Goal: Task Accomplishment & Management: Complete application form

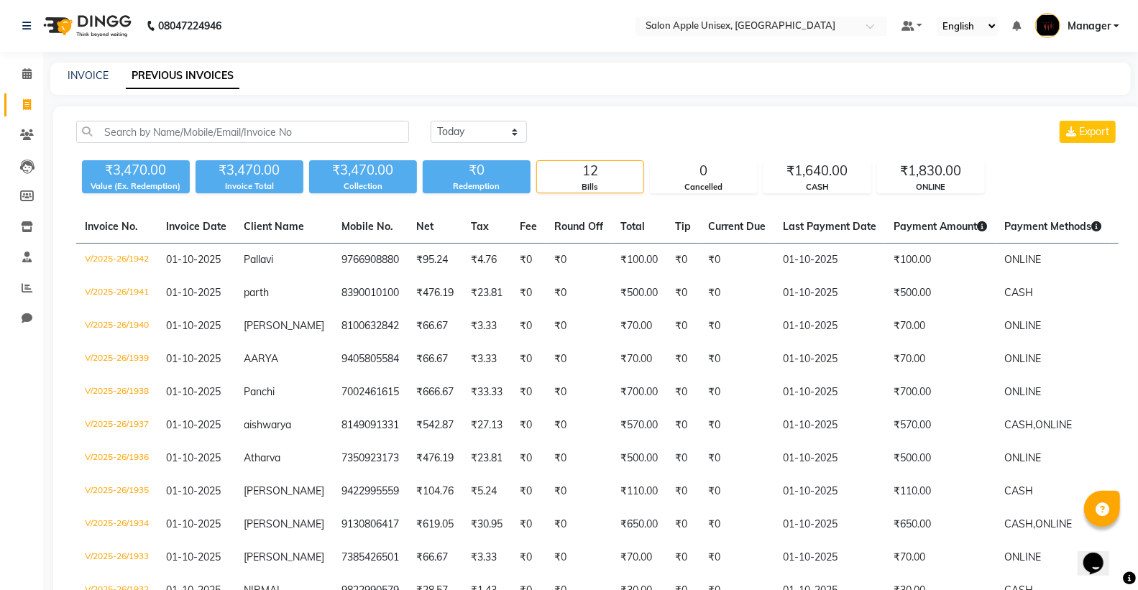
click at [165, 75] on link "PREVIOUS INVOICES" at bounding box center [183, 76] width 114 height 26
click at [97, 78] on link "INVOICE" at bounding box center [88, 75] width 41 height 13
select select "service"
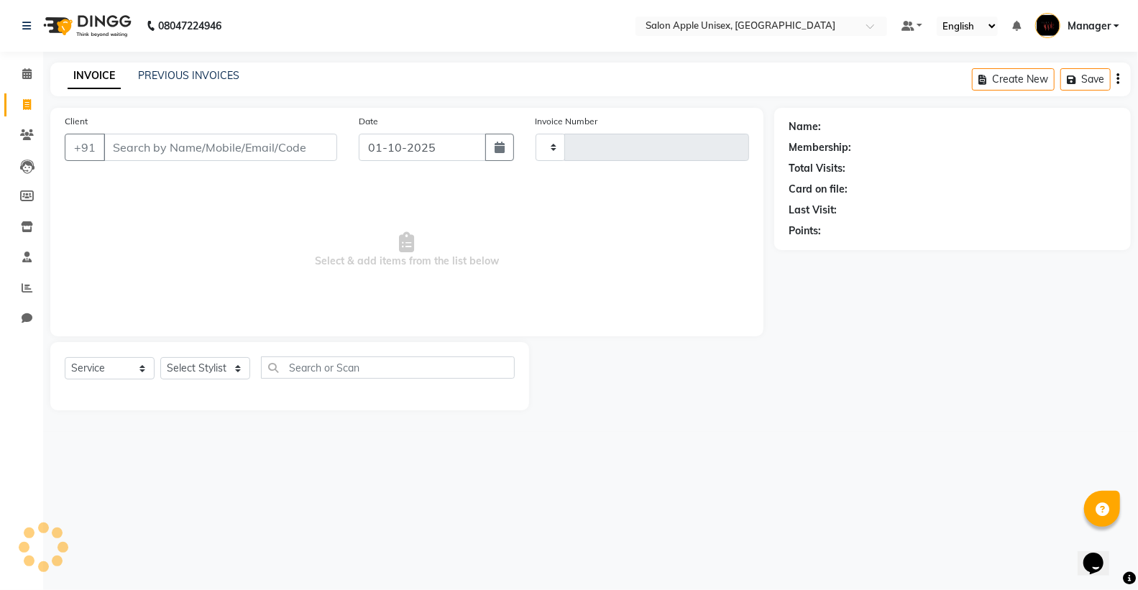
type input "1943"
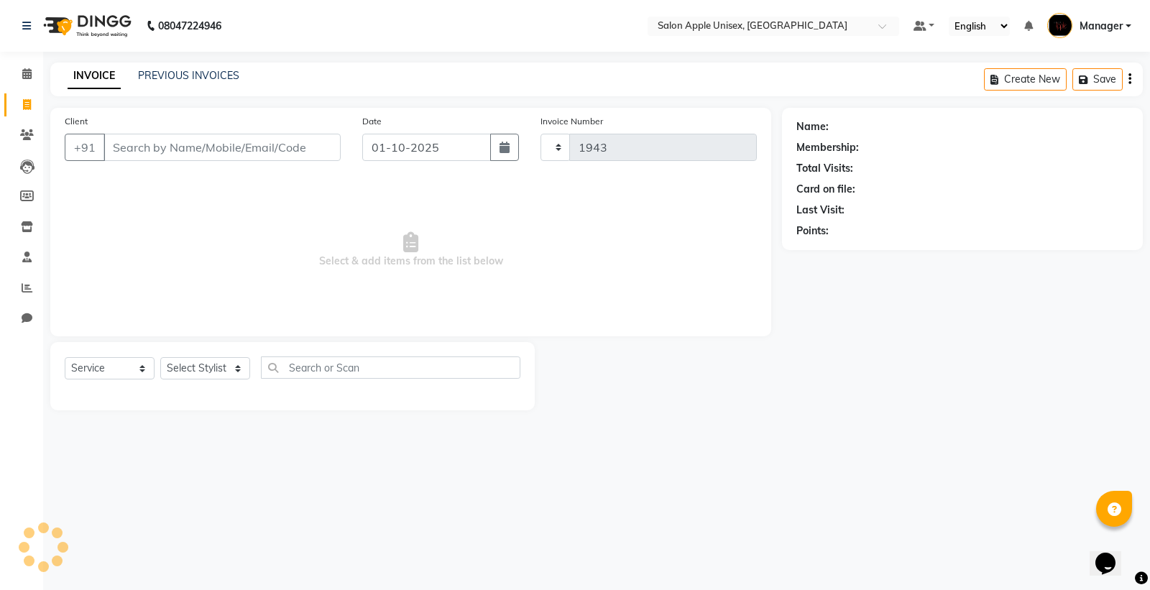
select select "138"
click at [126, 152] on input "Client" at bounding box center [221, 147] width 237 height 27
click at [148, 155] on input "Client" at bounding box center [221, 147] width 237 height 27
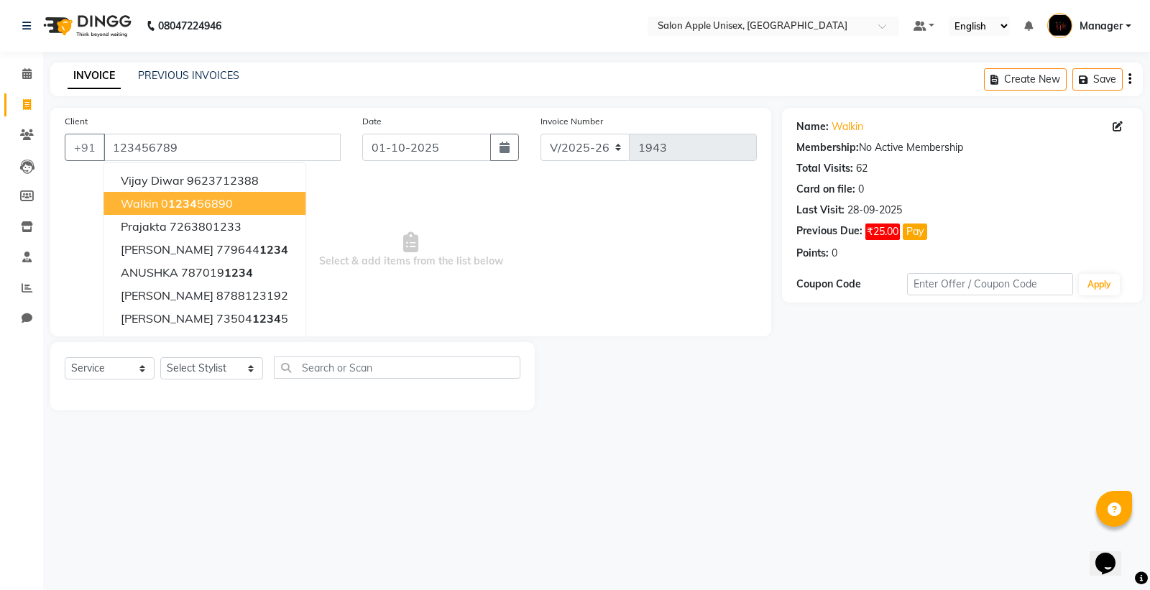
click at [196, 201] on span "1234" at bounding box center [182, 203] width 29 height 14
type input "0123456890"
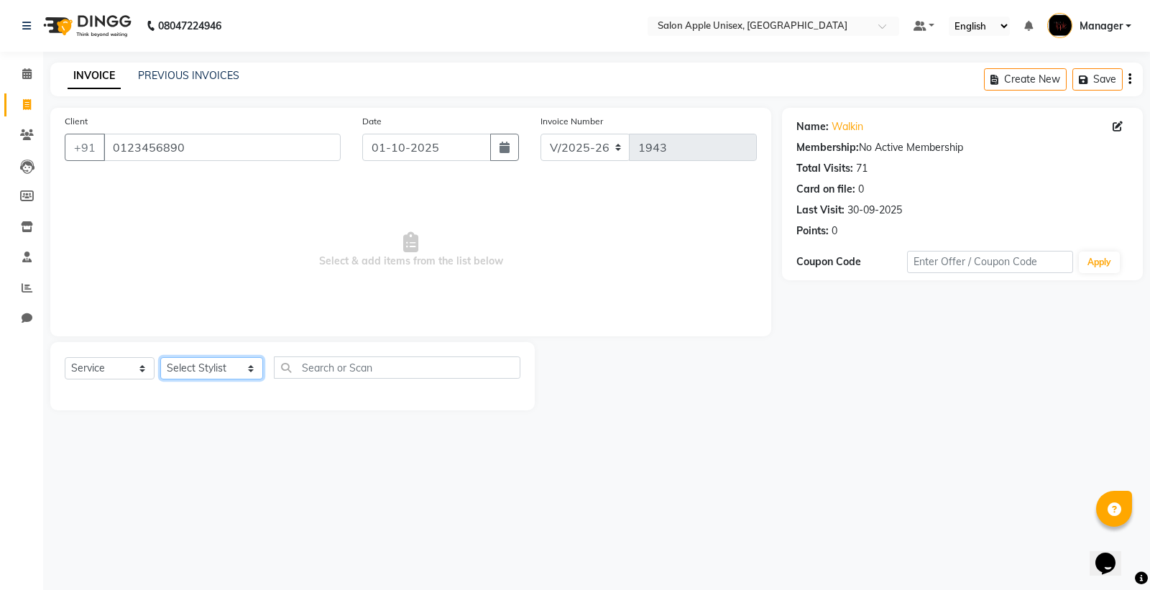
click at [198, 364] on select "Select Stylist [PERSON_NAME] Kavita [PERSON_NAME] Manager [PERSON_NAME] [PERSON…" at bounding box center [211, 368] width 103 height 22
select select "76660"
click at [160, 358] on select "Select Stylist [PERSON_NAME] Kavita [PERSON_NAME] Manager [PERSON_NAME] [PERSON…" at bounding box center [211, 368] width 103 height 22
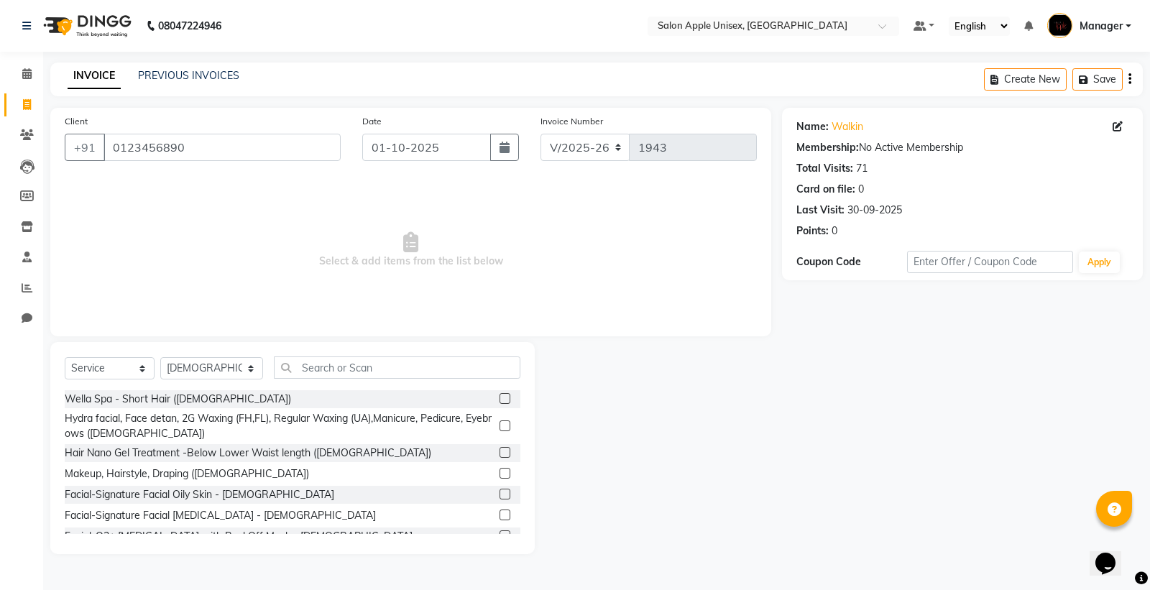
click at [293, 368] on div "Select Service Product Membership Package Voucher Prepaid Gift Card Select Styl…" at bounding box center [293, 373] width 456 height 34
click at [289, 361] on input "text" at bounding box center [397, 367] width 246 height 22
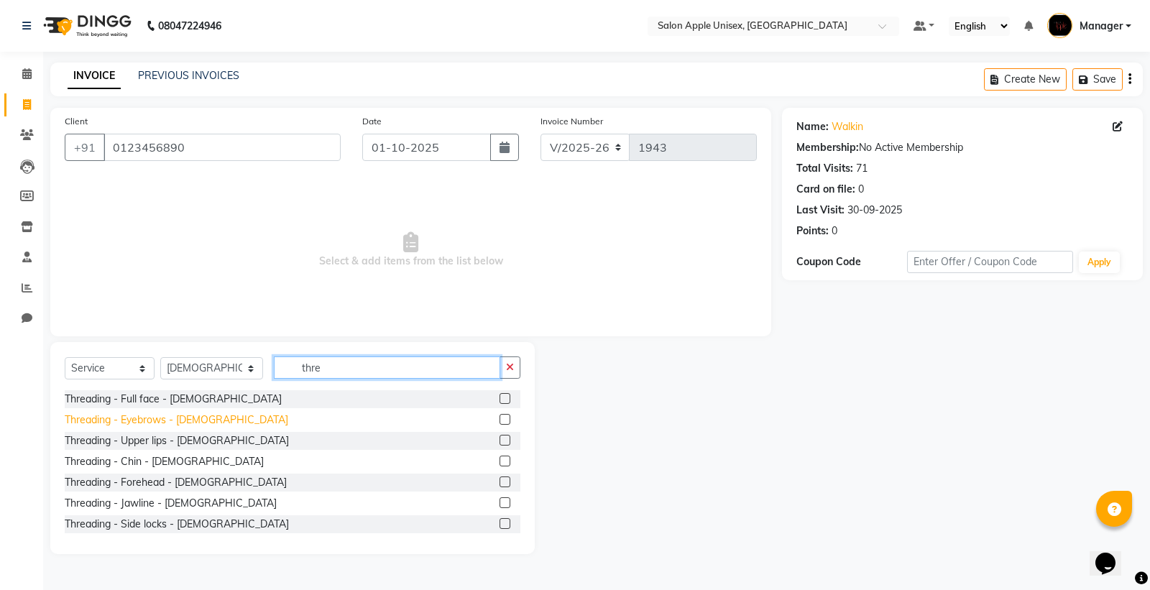
type input "thre"
click at [101, 422] on div "Threading - Eyebrows - [DEMOGRAPHIC_DATA]" at bounding box center [176, 419] width 223 height 15
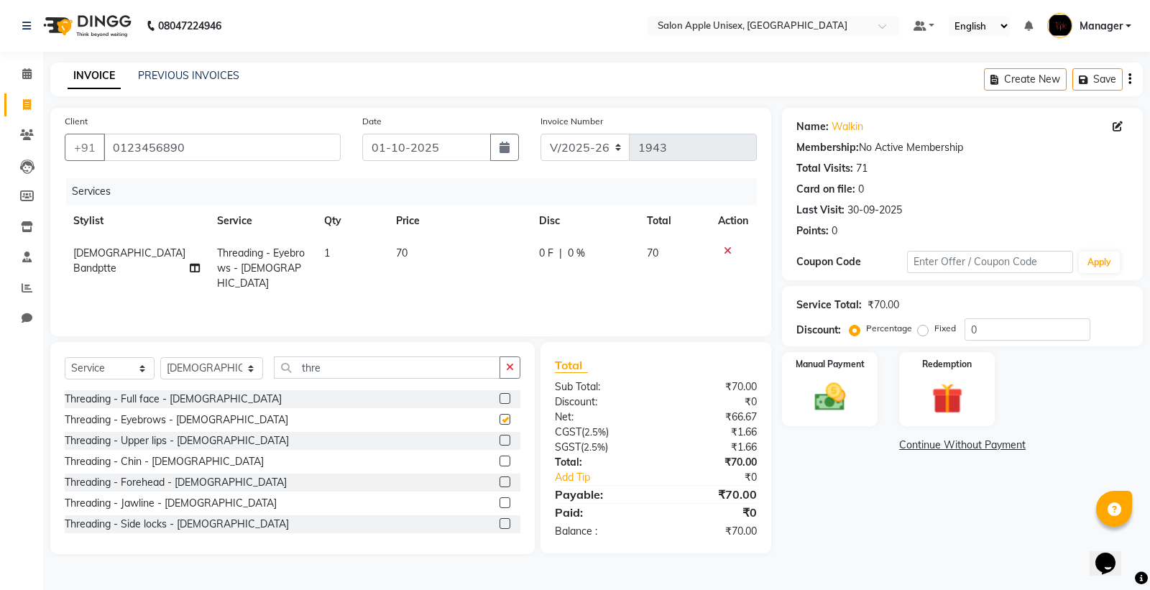
checkbox input "false"
click at [816, 382] on img at bounding box center [830, 397] width 52 height 37
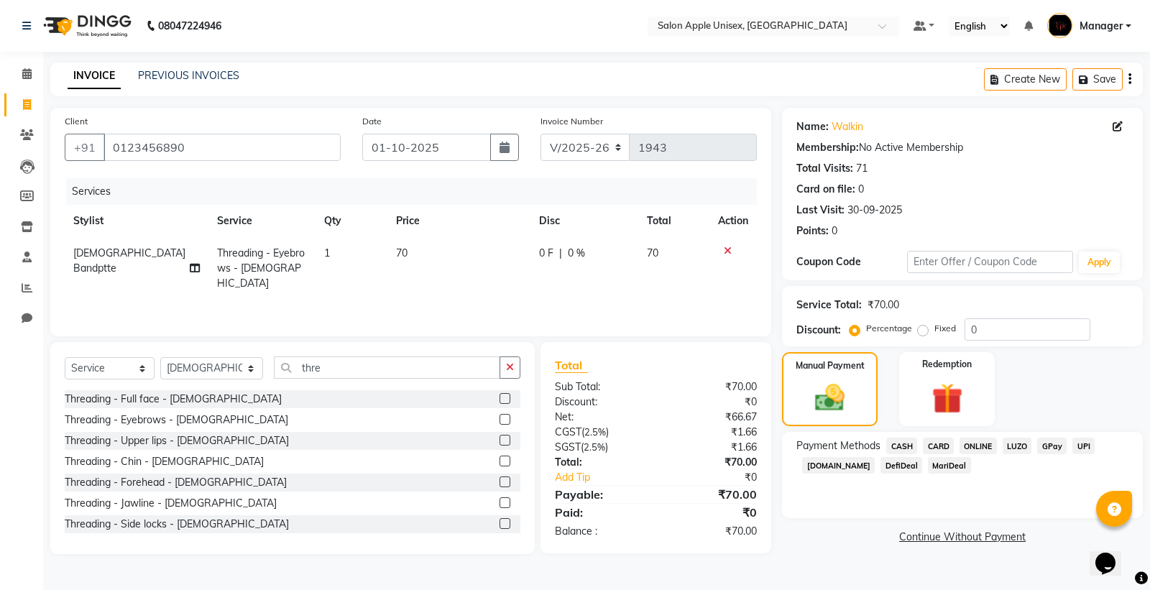
click at [900, 446] on span "CASH" at bounding box center [901, 446] width 31 height 17
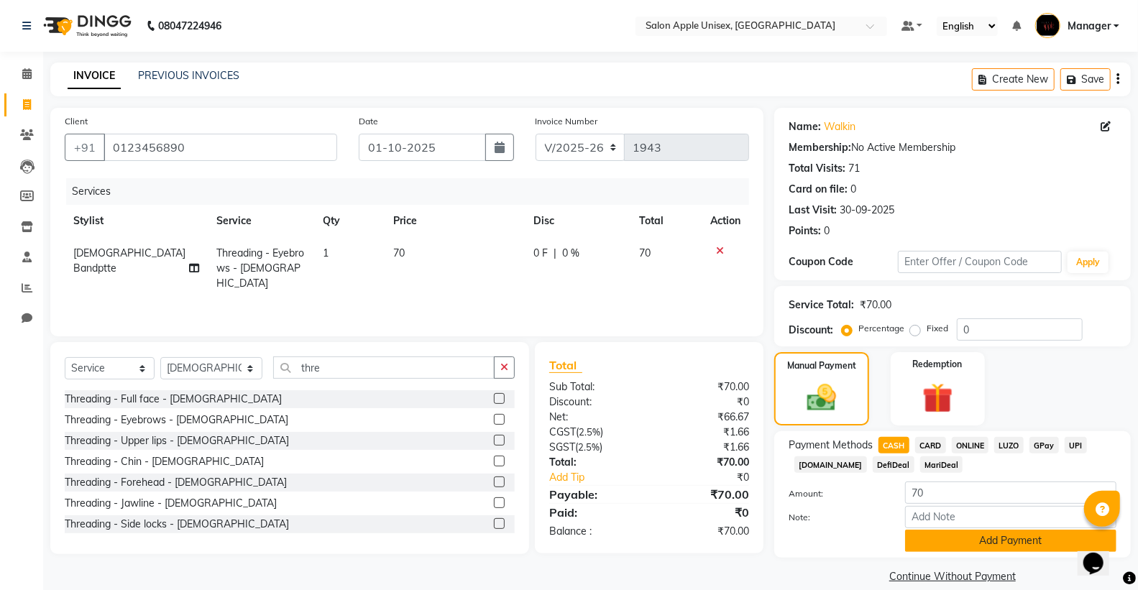
click at [929, 543] on button "Add Payment" at bounding box center [1010, 541] width 211 height 22
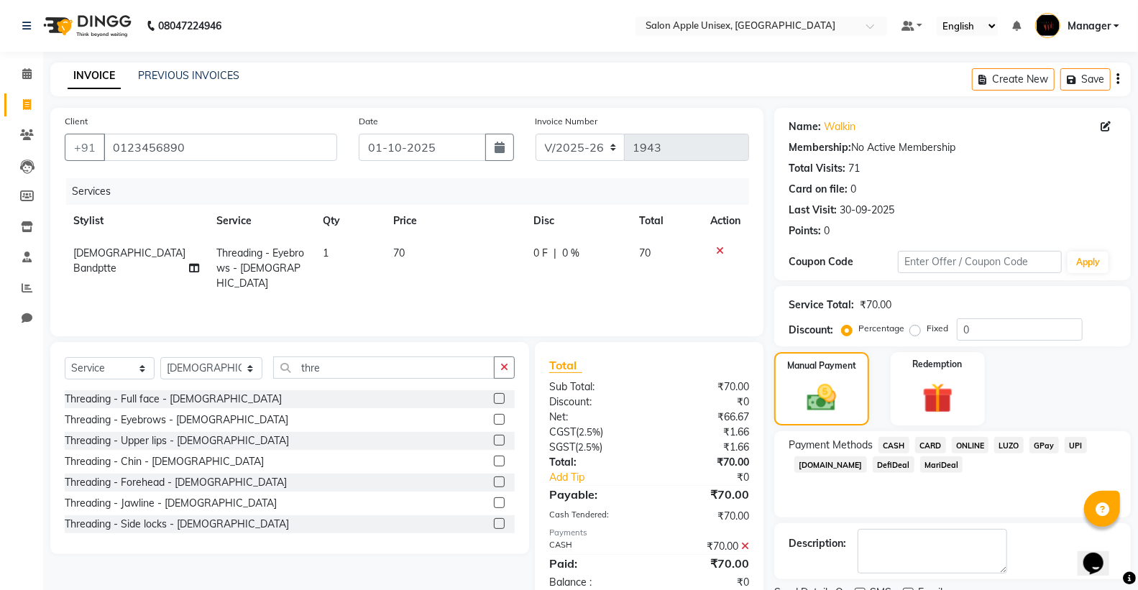
scroll to position [60, 0]
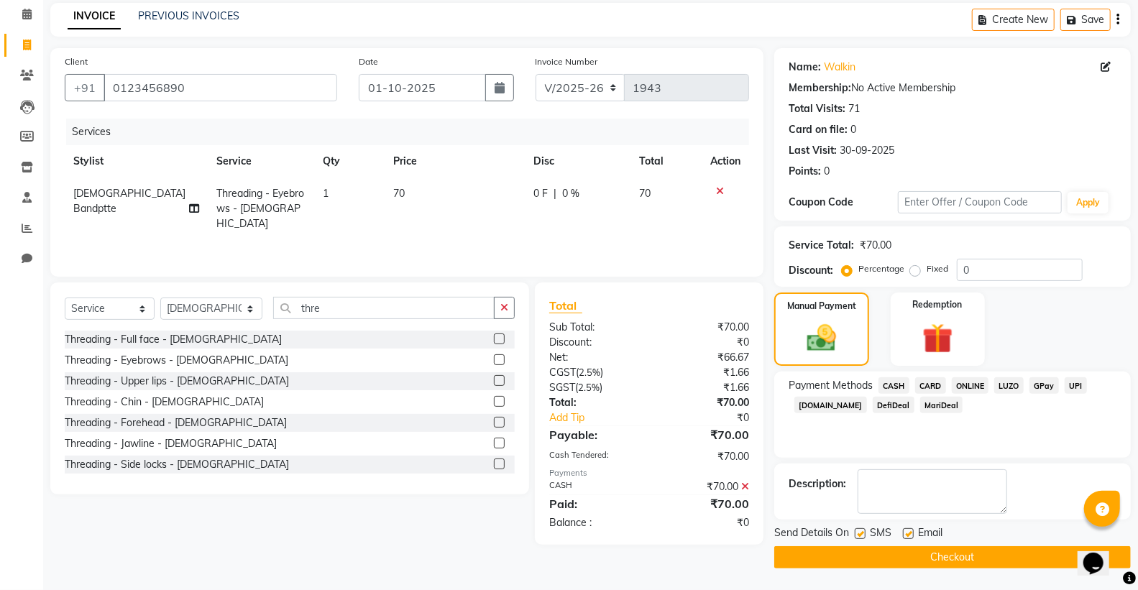
click at [929, 559] on button "Checkout" at bounding box center [952, 557] width 356 height 22
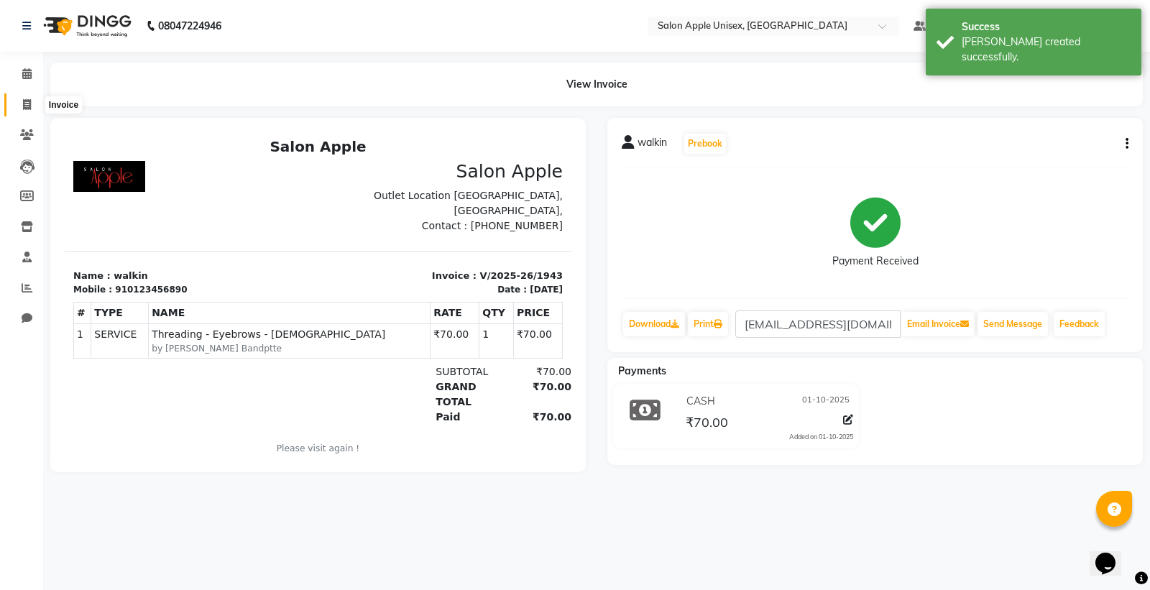
drag, startPoint x: 19, startPoint y: 105, endPoint x: 30, endPoint y: 101, distance: 11.6
click at [20, 103] on span at bounding box center [26, 105] width 25 height 17
select select "service"
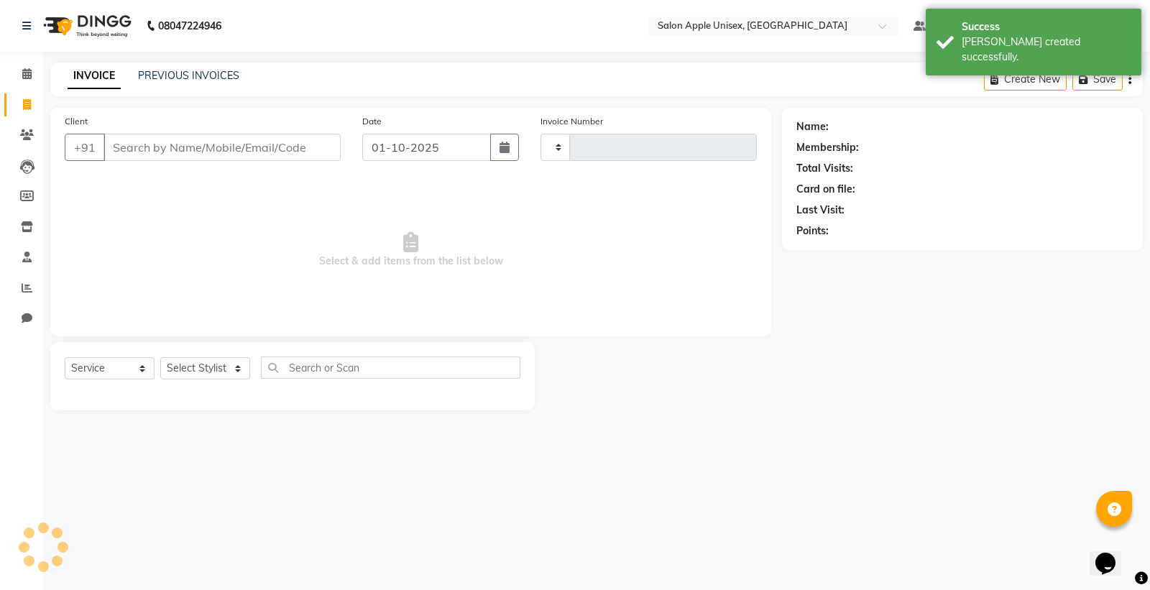
type input "1944"
select select "138"
click at [181, 142] on input "Client" at bounding box center [221, 147] width 237 height 27
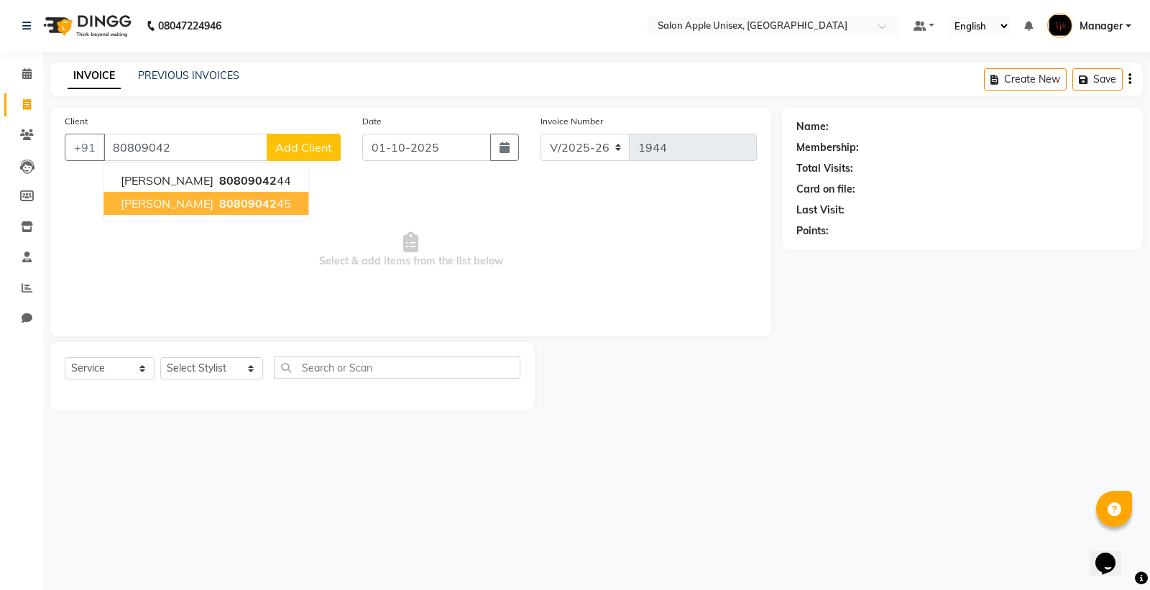
click at [219, 196] on span "80809042" at bounding box center [247, 203] width 57 height 14
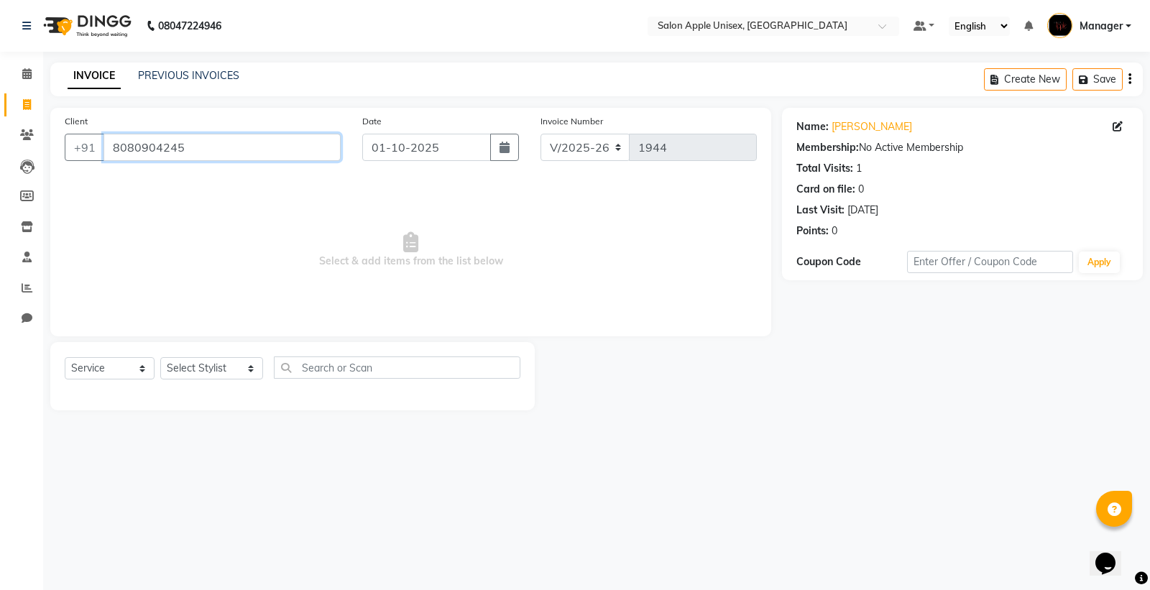
click at [211, 147] on input "8080904245" at bounding box center [221, 147] width 237 height 27
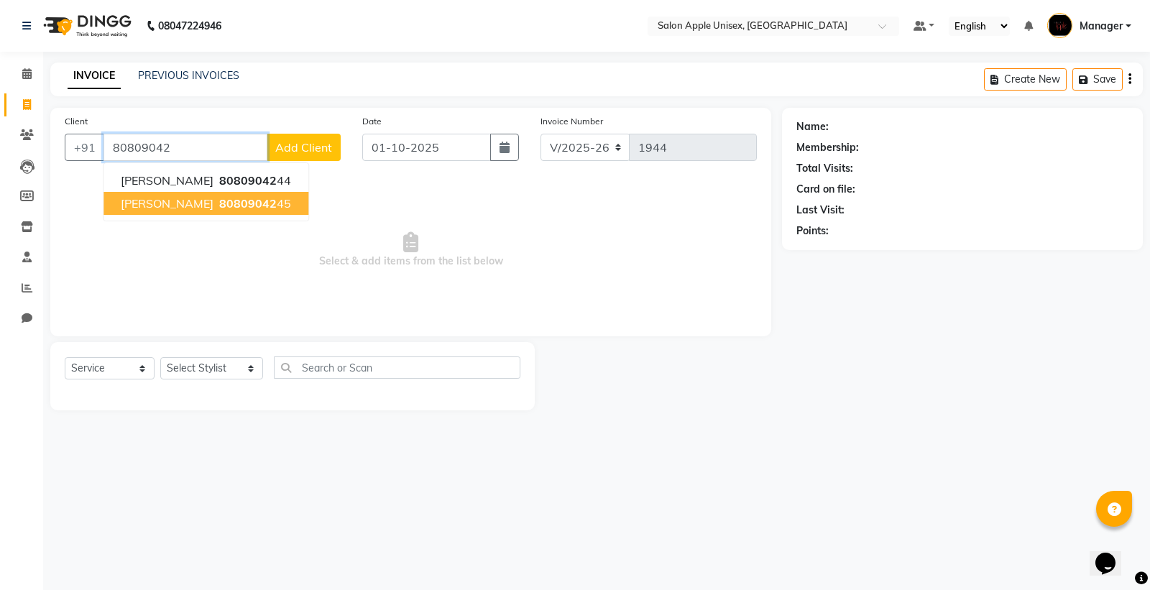
click at [219, 196] on span "80809042" at bounding box center [247, 203] width 57 height 14
type input "8080904245"
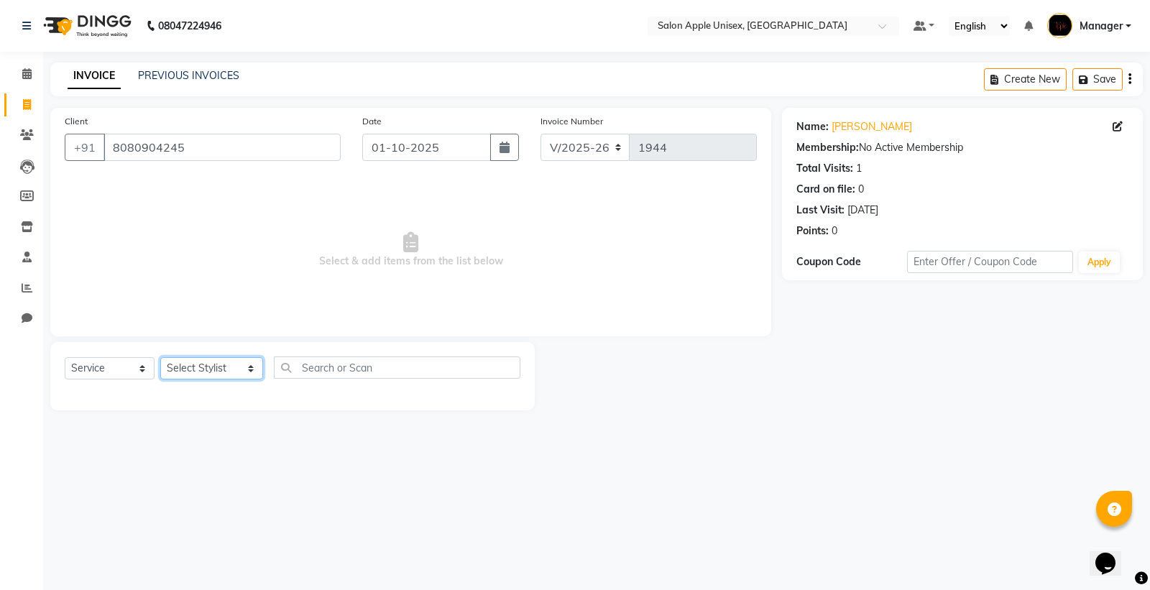
click at [173, 368] on select "Select Stylist [PERSON_NAME] Kavita [PERSON_NAME] Manager [PERSON_NAME] [PERSON…" at bounding box center [211, 368] width 103 height 22
select select "80619"
click at [160, 358] on select "Select Stylist [PERSON_NAME] Kavita [PERSON_NAME] Manager [PERSON_NAME] [PERSON…" at bounding box center [211, 368] width 103 height 22
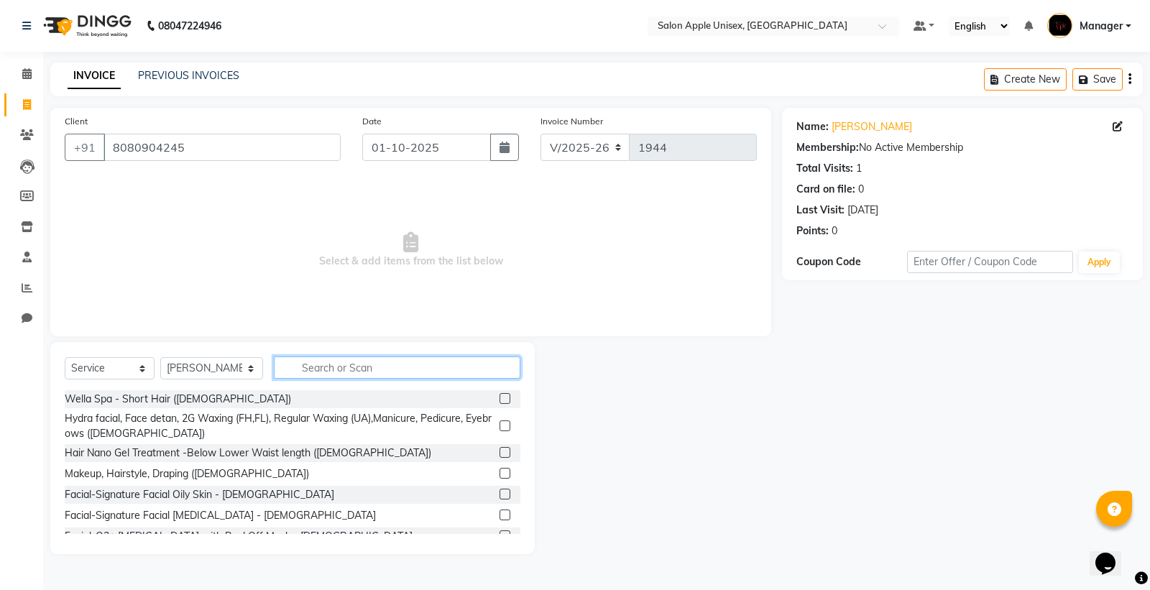
click at [296, 370] on input "text" at bounding box center [397, 367] width 246 height 22
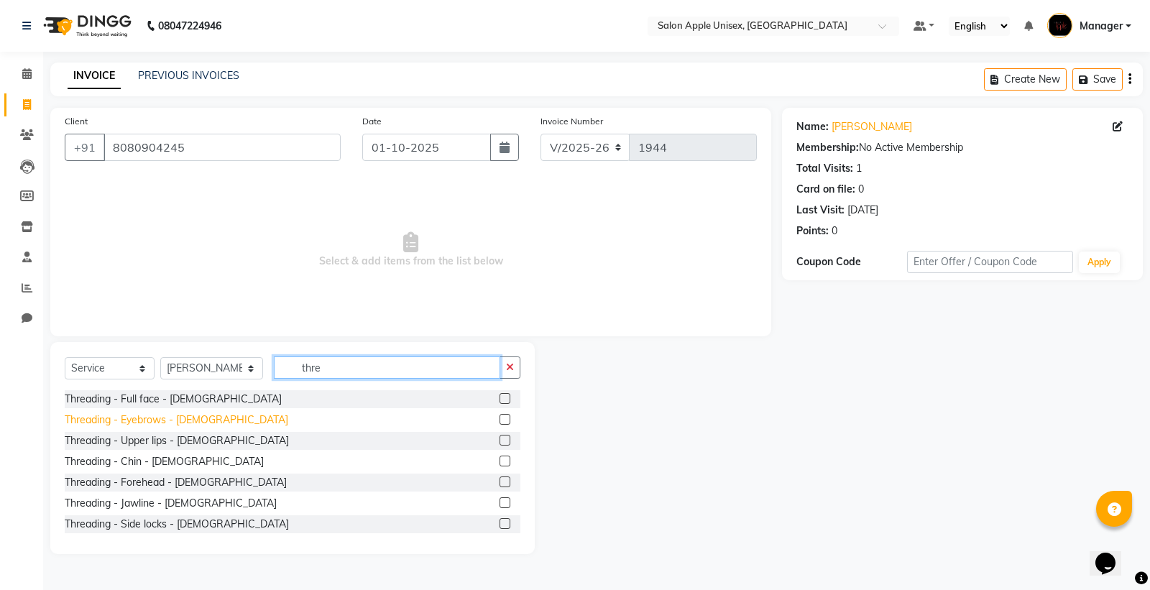
type input "thre"
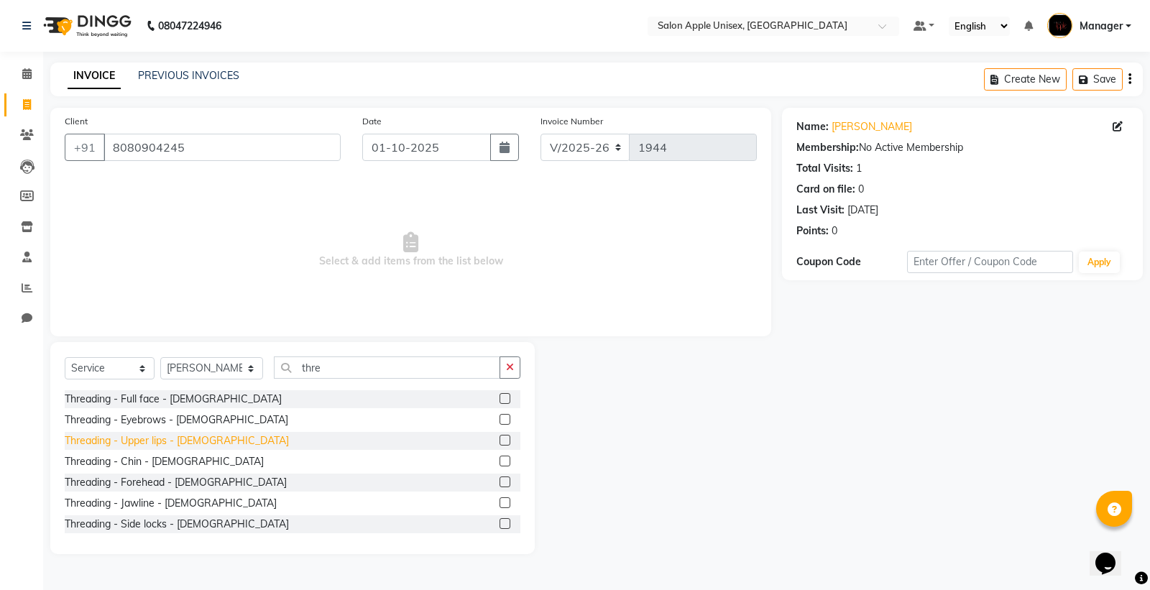
drag, startPoint x: 175, startPoint y: 424, endPoint x: 175, endPoint y: 437, distance: 12.9
click at [175, 425] on div "Threading - Eyebrows - [DEMOGRAPHIC_DATA]" at bounding box center [176, 419] width 223 height 15
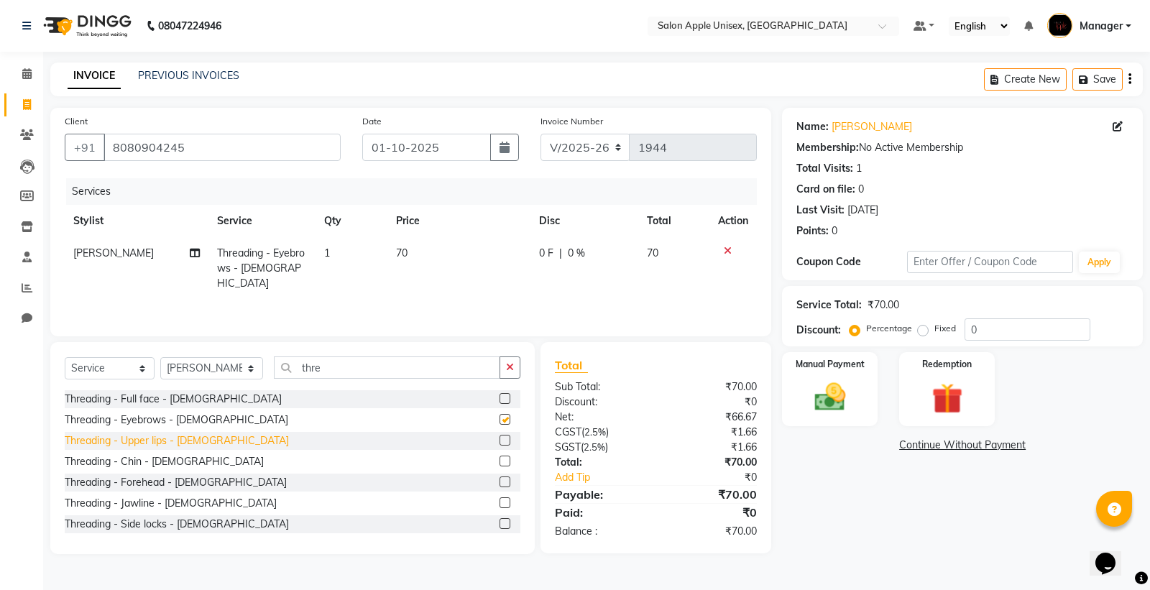
checkbox input "false"
click at [175, 441] on div "Threading - Upper lips - [DEMOGRAPHIC_DATA]" at bounding box center [177, 440] width 224 height 15
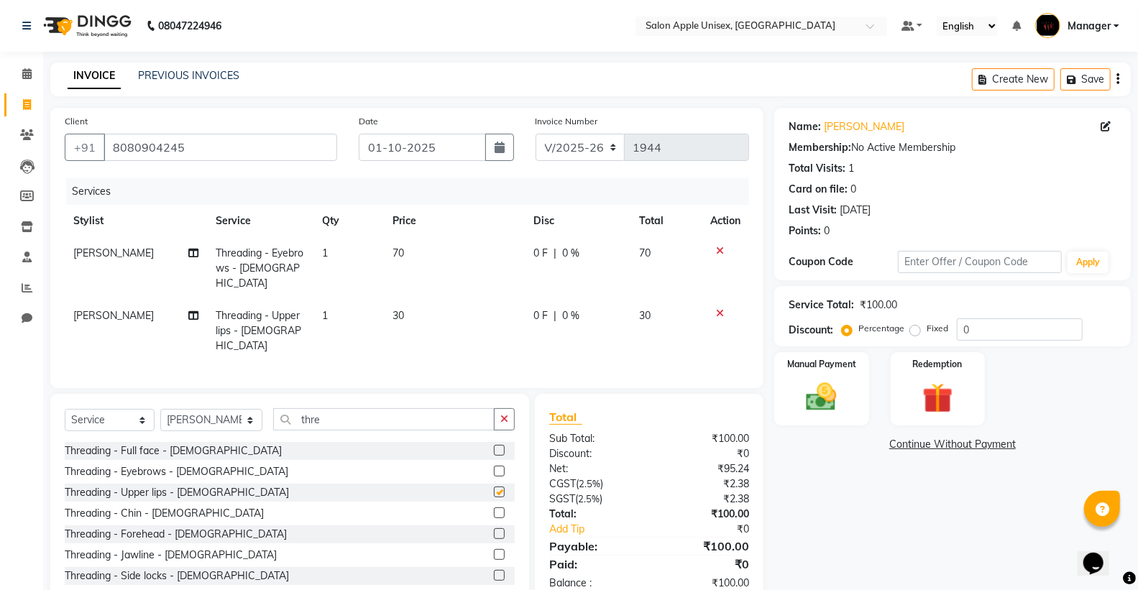
checkbox input "false"
click at [167, 527] on div "Threading - Forehead - [DEMOGRAPHIC_DATA]" at bounding box center [176, 534] width 222 height 15
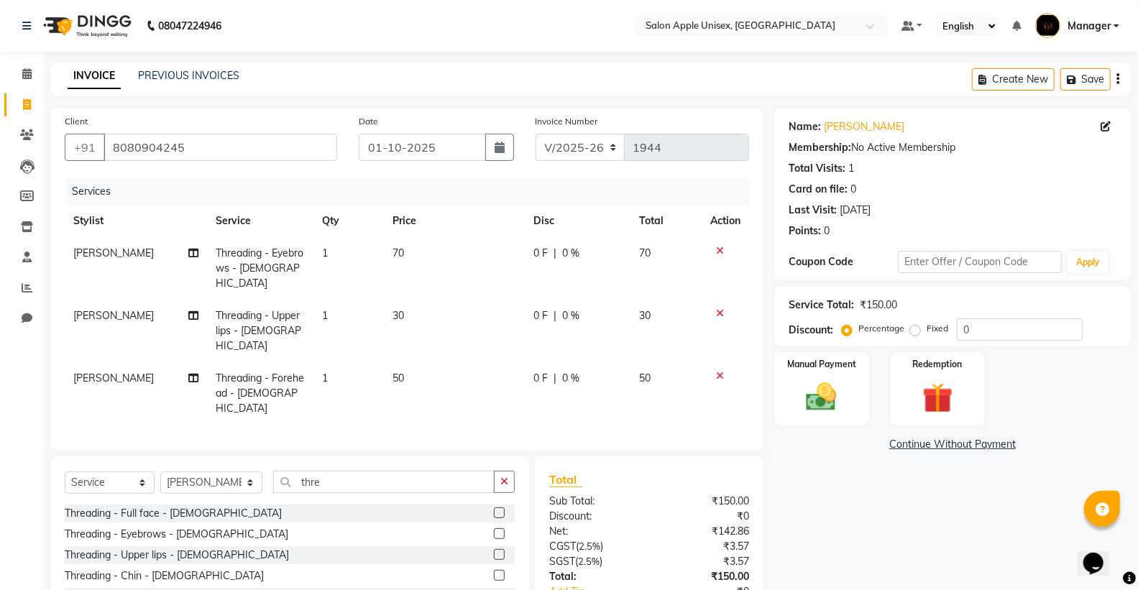
checkbox input "false"
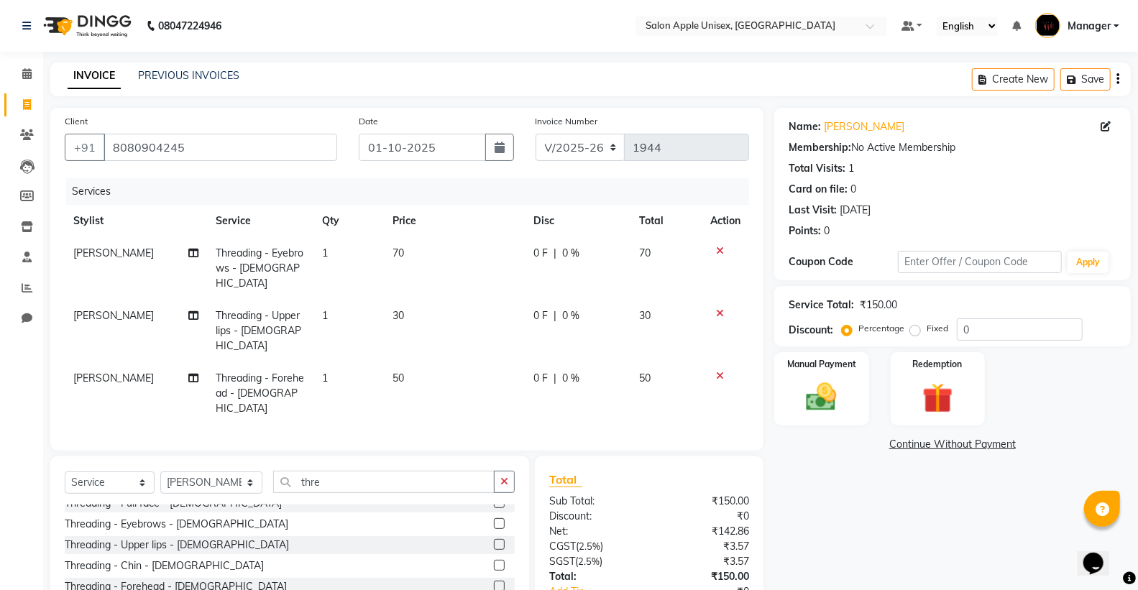
scroll to position [44, 0]
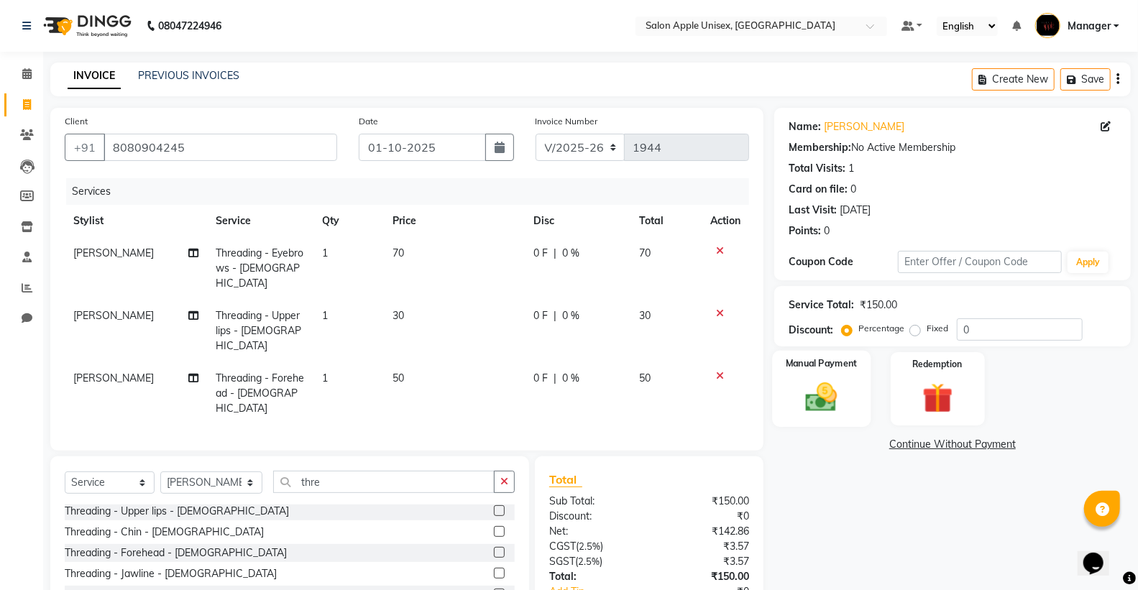
click at [824, 387] on img at bounding box center [821, 397] width 51 height 37
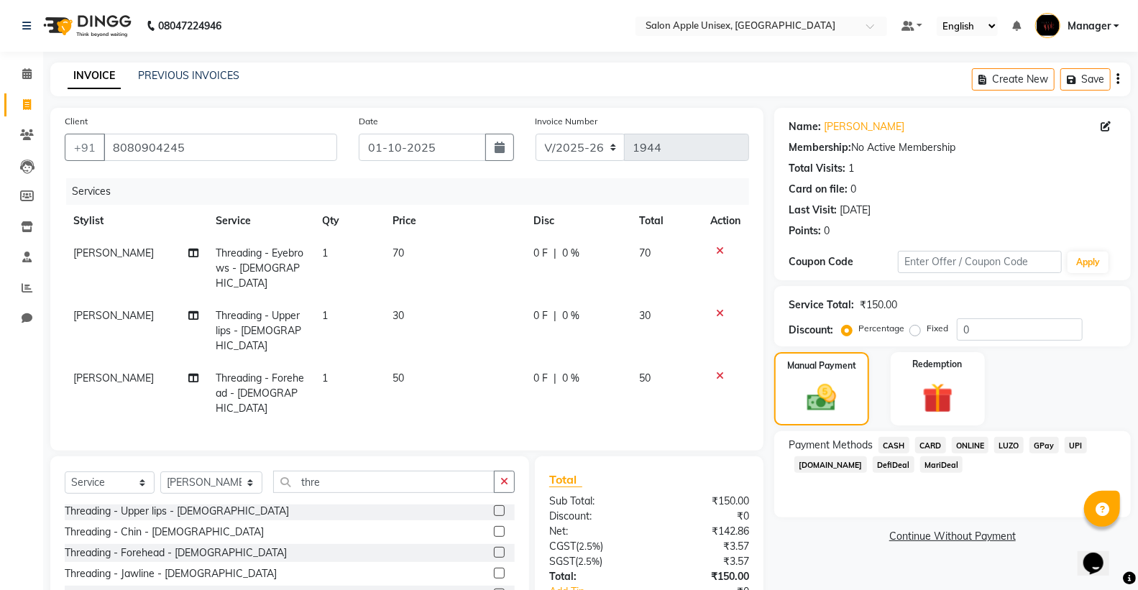
click at [978, 446] on span "ONLINE" at bounding box center [969, 445] width 37 height 17
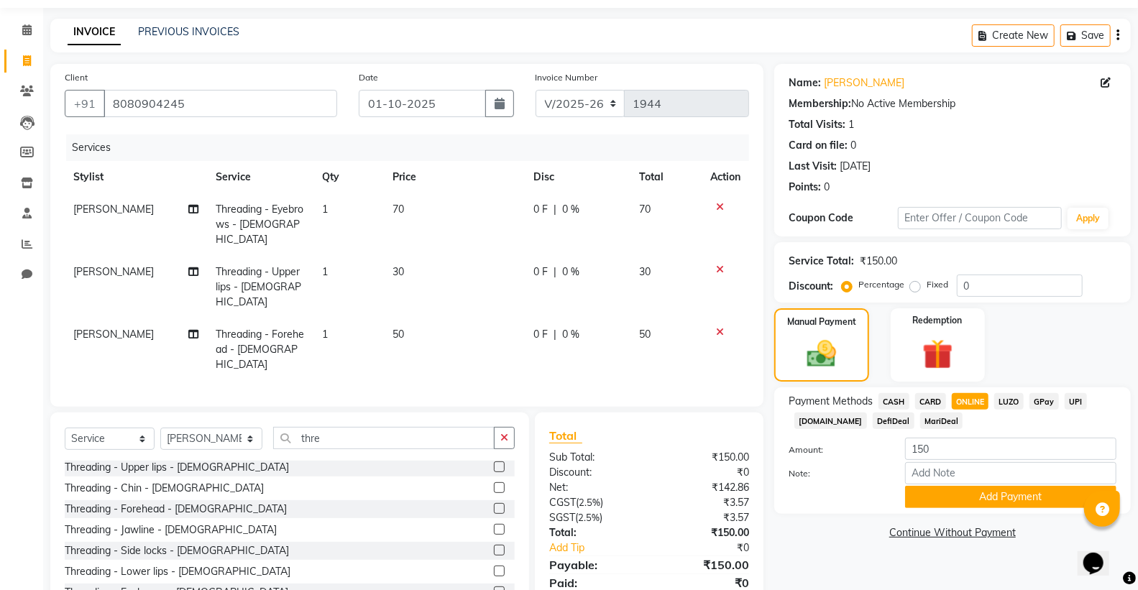
scroll to position [67, 0]
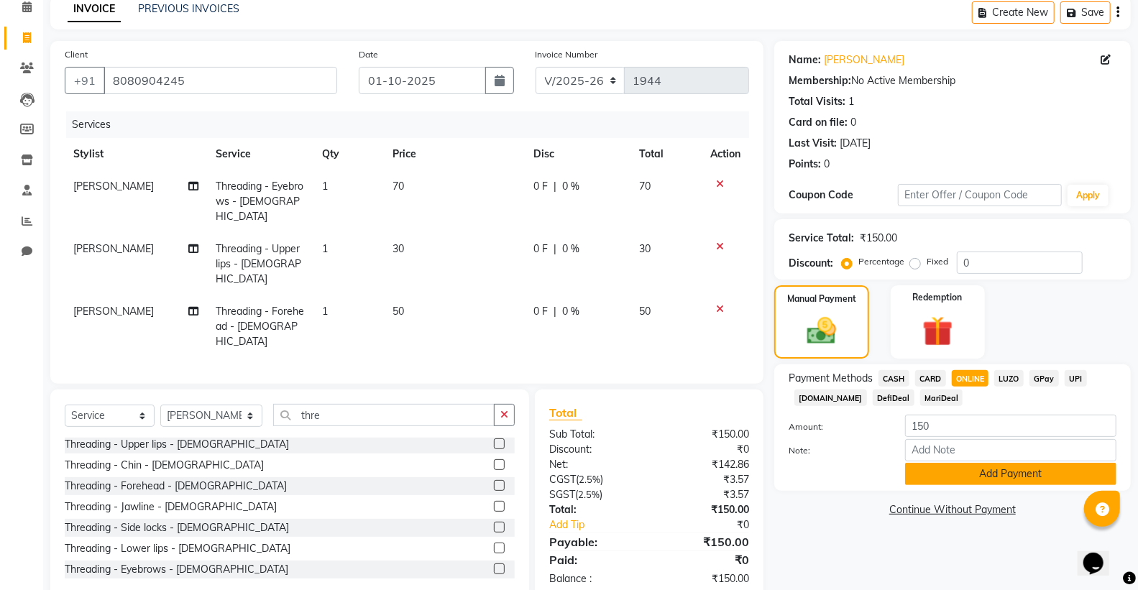
click at [973, 484] on button "Add Payment" at bounding box center [1010, 474] width 211 height 22
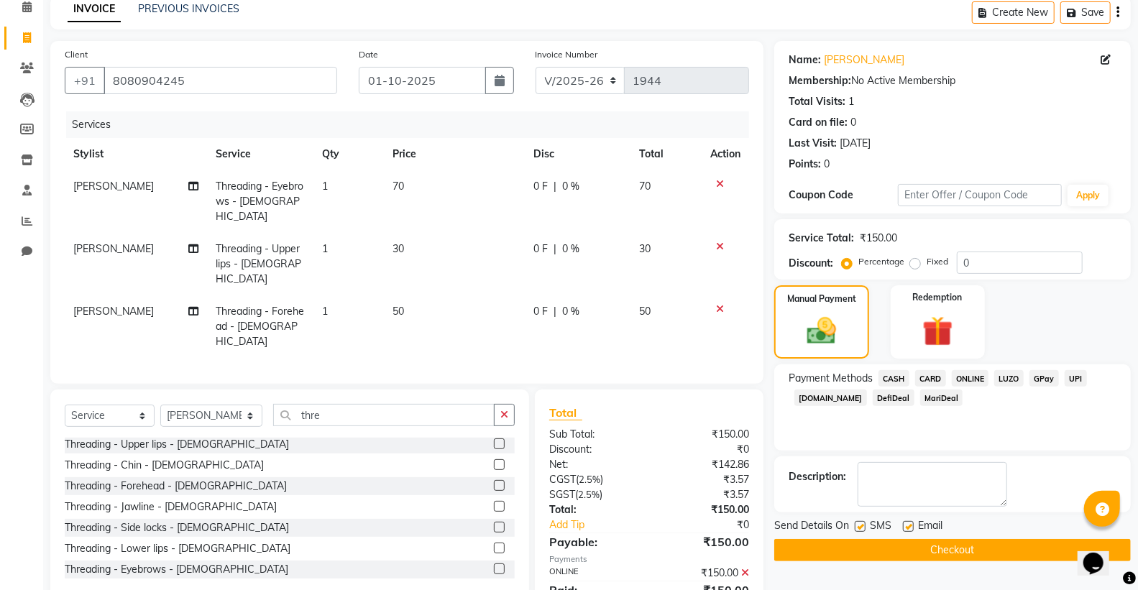
scroll to position [96, 0]
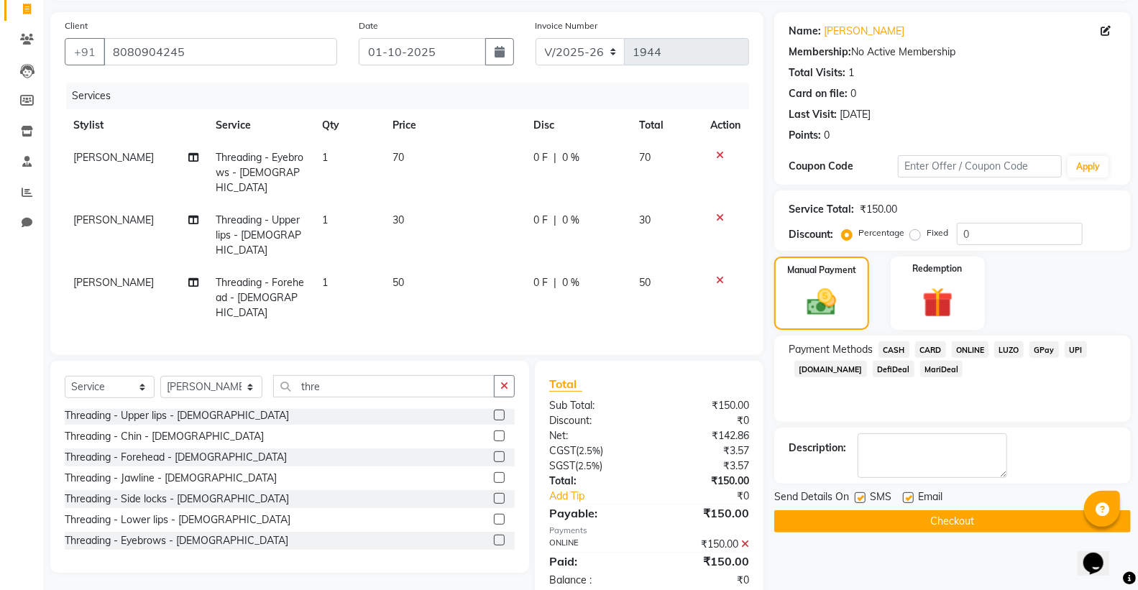
click at [918, 523] on button "Checkout" at bounding box center [952, 521] width 356 height 22
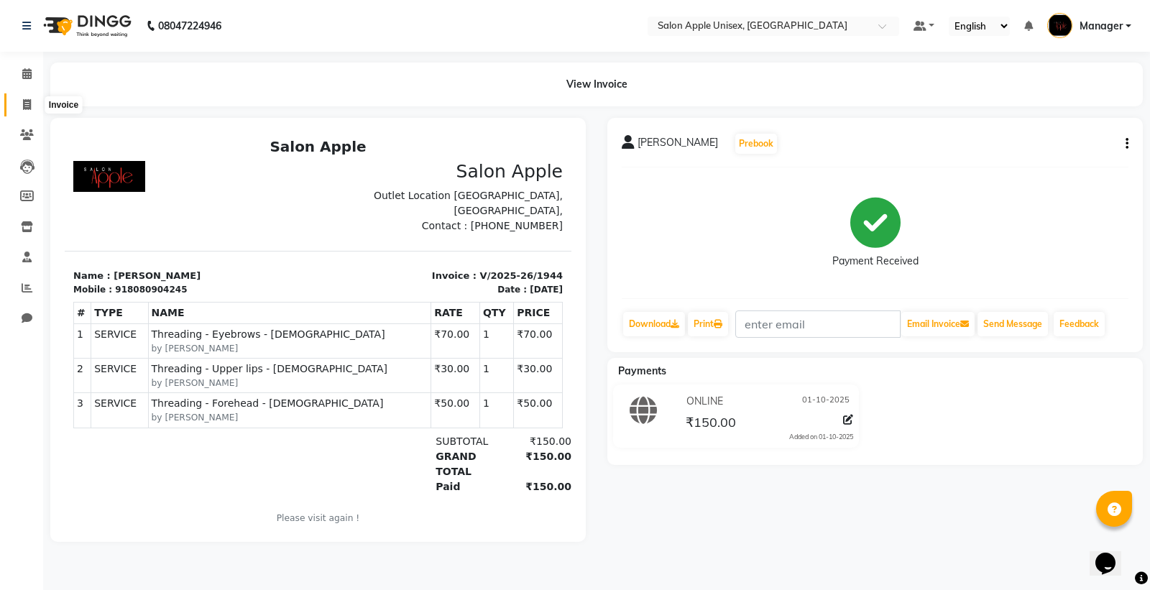
click at [20, 103] on span at bounding box center [26, 105] width 25 height 17
select select "138"
select select "service"
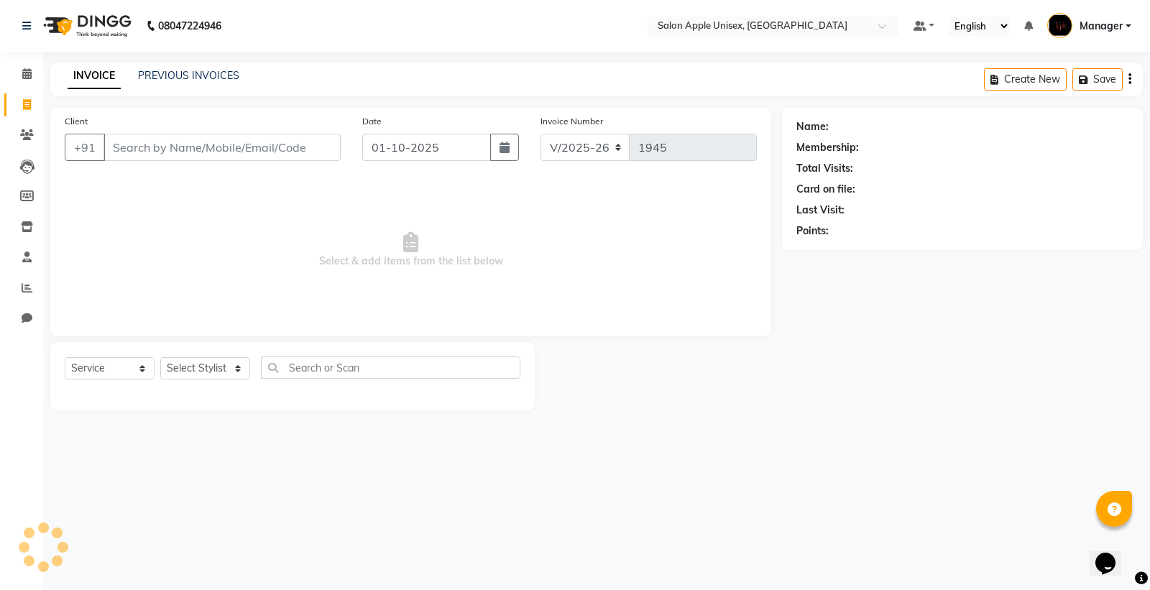
click at [141, 144] on input "Client" at bounding box center [221, 147] width 237 height 27
type input "9689591988"
click at [290, 142] on span "Add Client" at bounding box center [303, 147] width 57 height 14
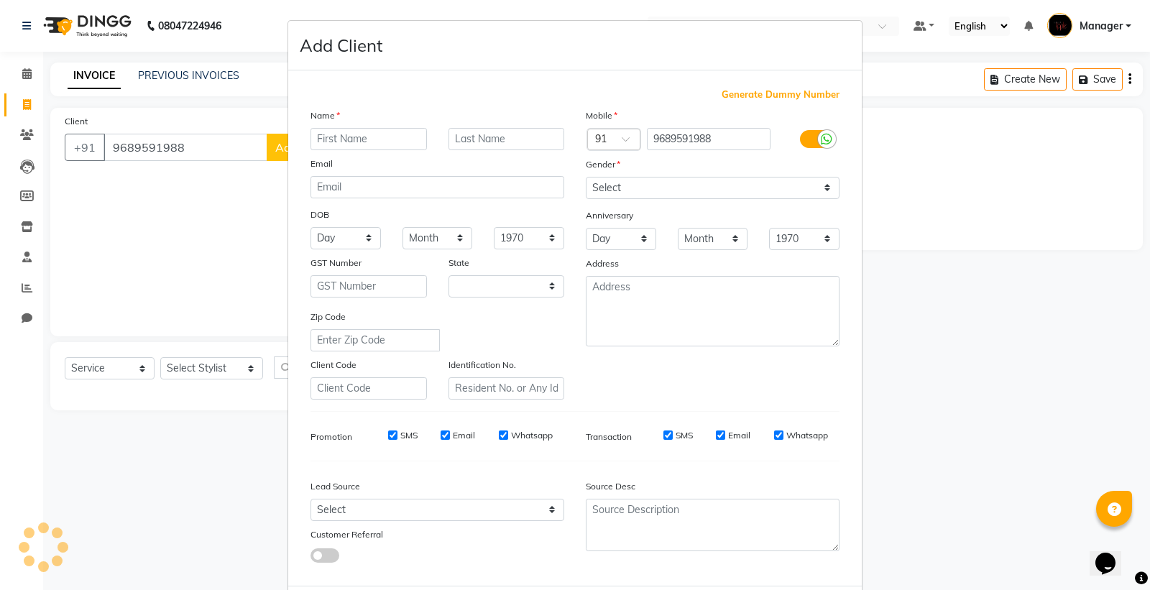
select select "22"
click at [338, 138] on input "text" at bounding box center [368, 139] width 116 height 22
type input "[PERSON_NAME]"
click at [681, 194] on select "Select [DEMOGRAPHIC_DATA] [DEMOGRAPHIC_DATA] Other Prefer Not To Say" at bounding box center [713, 188] width 254 height 22
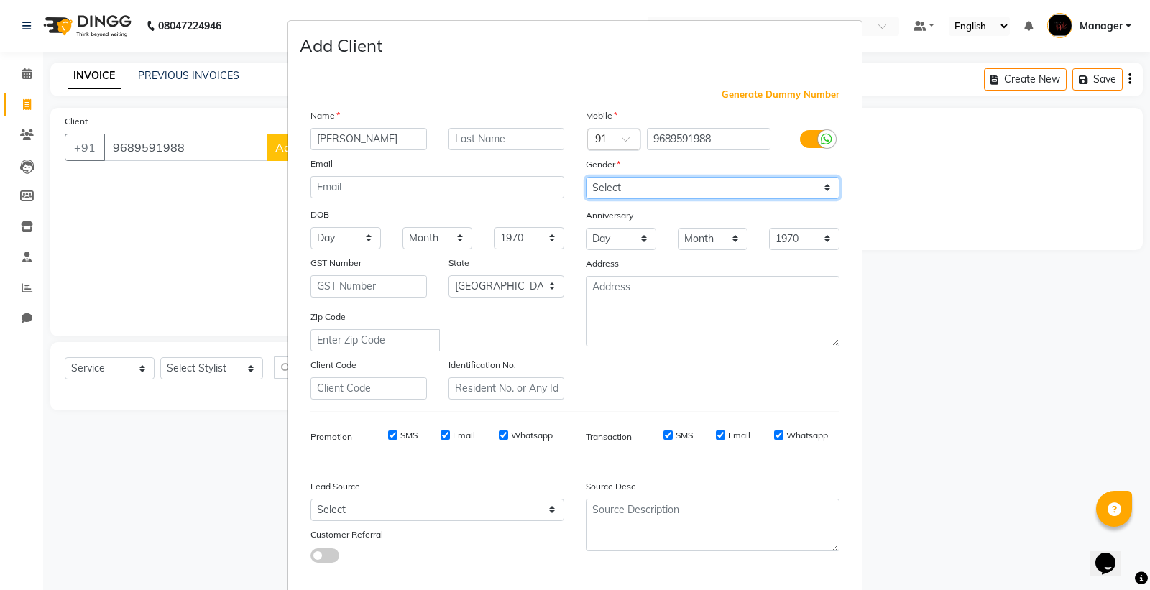
select select "[DEMOGRAPHIC_DATA]"
click at [586, 177] on select "Select [DEMOGRAPHIC_DATA] [DEMOGRAPHIC_DATA] Other Prefer Not To Say" at bounding box center [713, 188] width 254 height 22
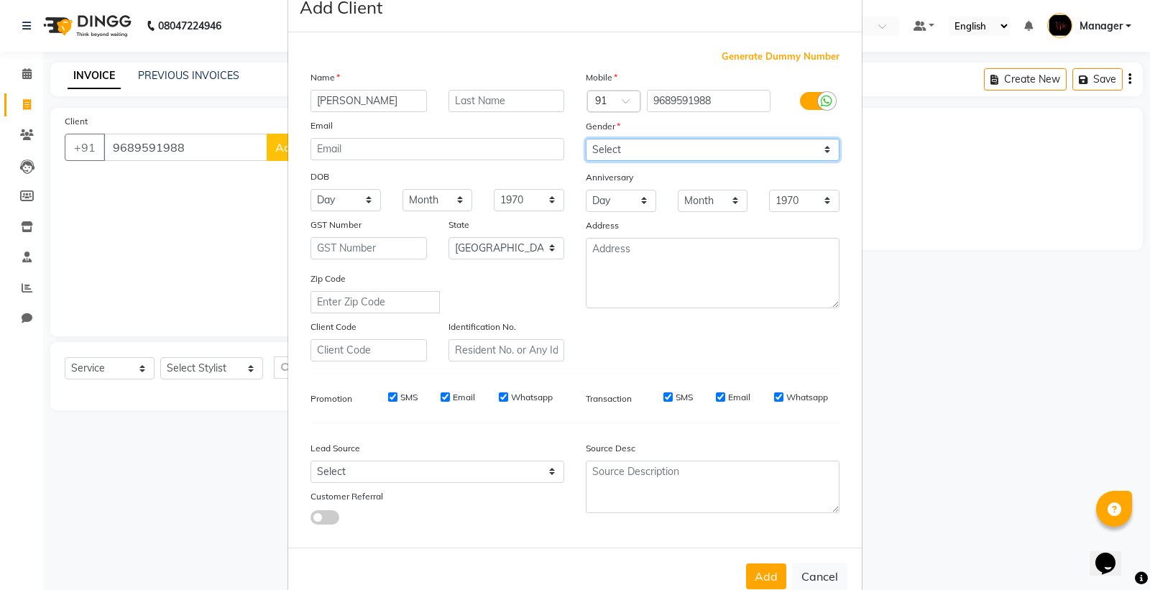
scroll to position [74, 0]
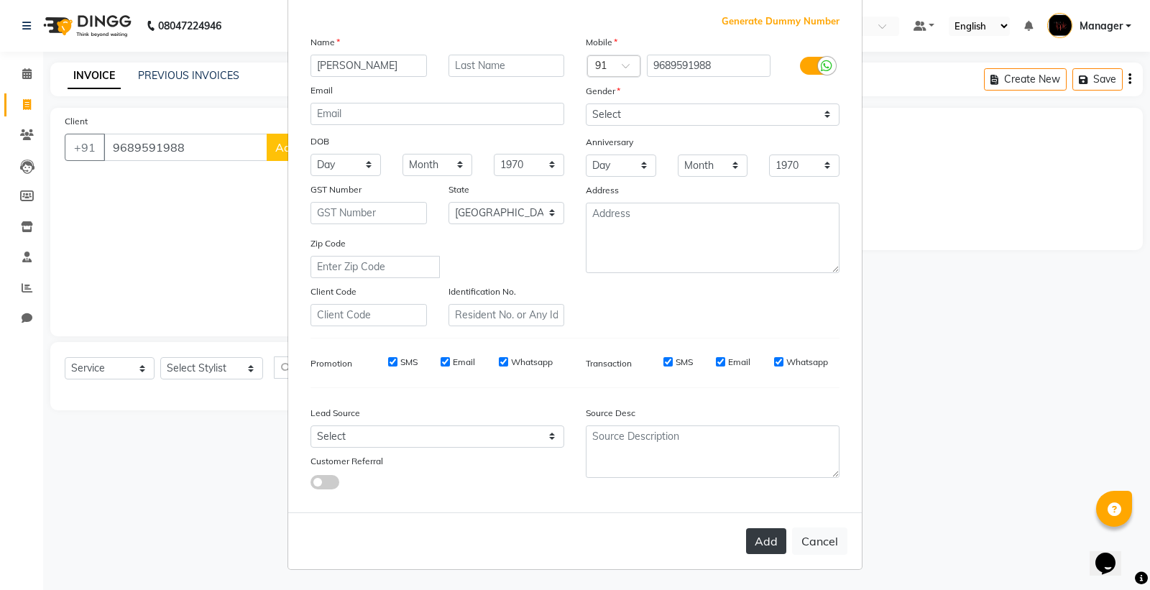
click at [762, 544] on button "Add" at bounding box center [766, 541] width 40 height 26
select select
select select "null"
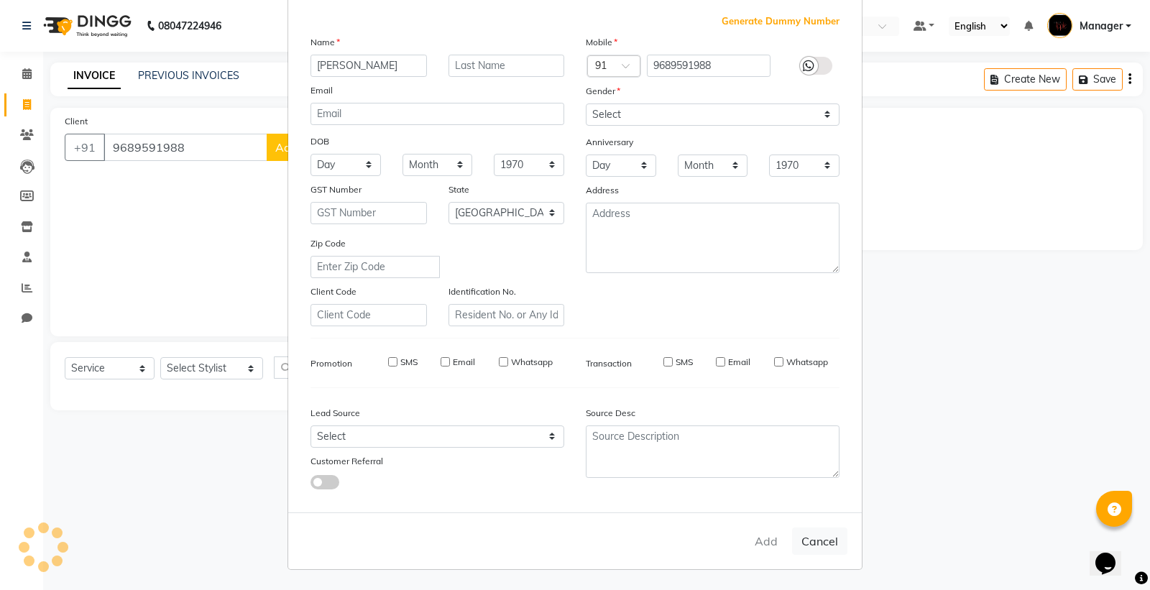
select select
checkbox input "false"
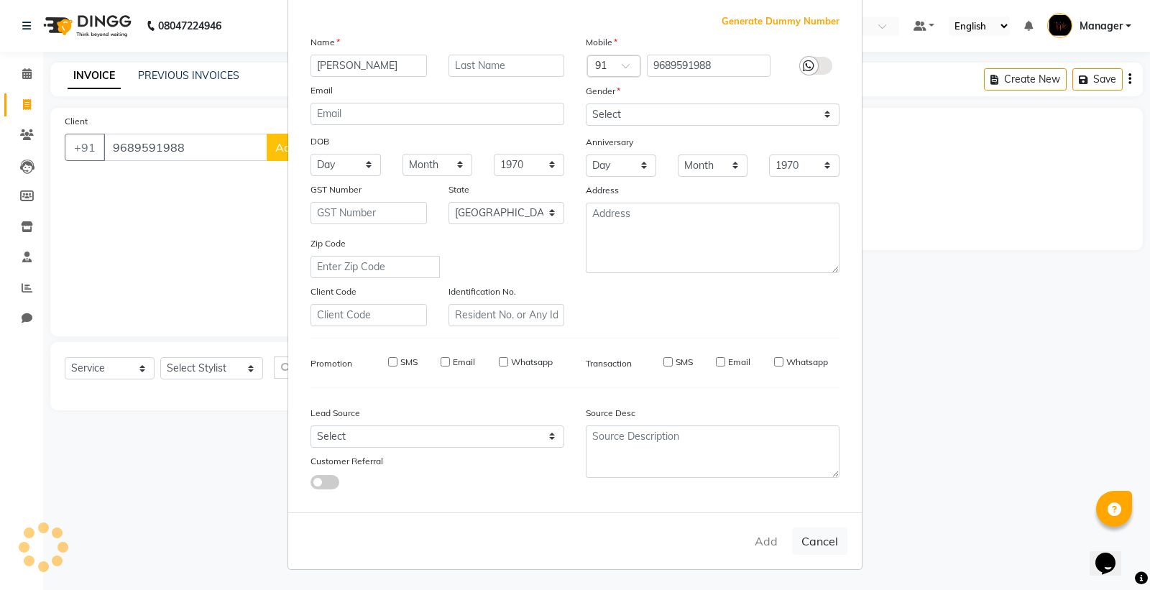
checkbox input "false"
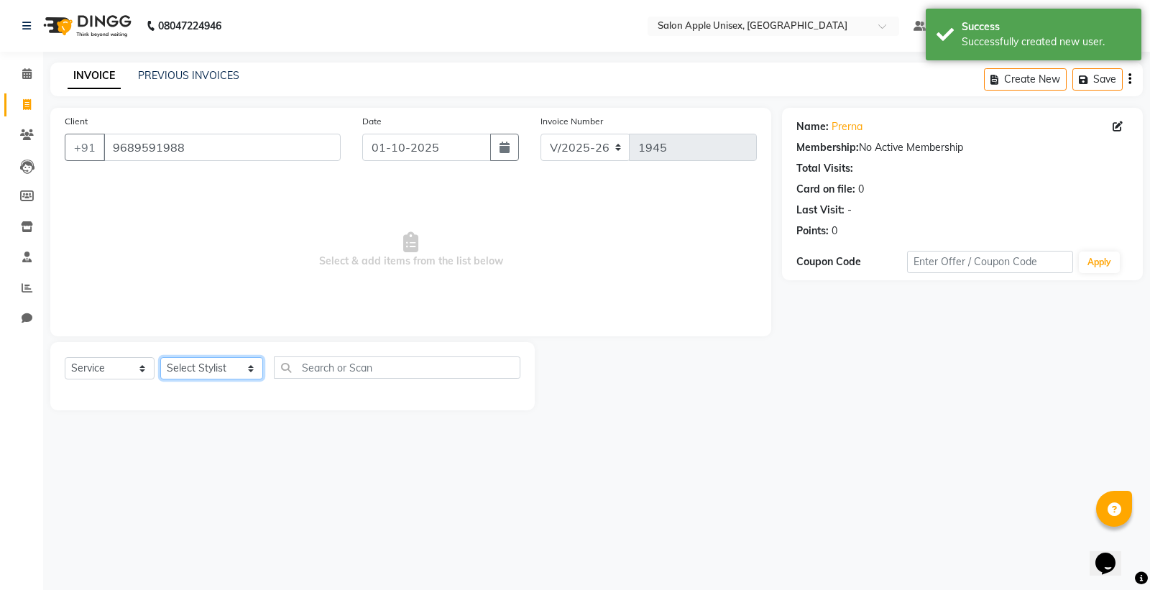
click at [217, 364] on select "Select Stylist [PERSON_NAME] Kavita [PERSON_NAME] Manager [PERSON_NAME] [PERSON…" at bounding box center [211, 368] width 103 height 22
select select "85660"
click at [160, 358] on select "Select Stylist [PERSON_NAME] Kavita [PERSON_NAME] Manager [PERSON_NAME] [PERSON…" at bounding box center [211, 368] width 103 height 22
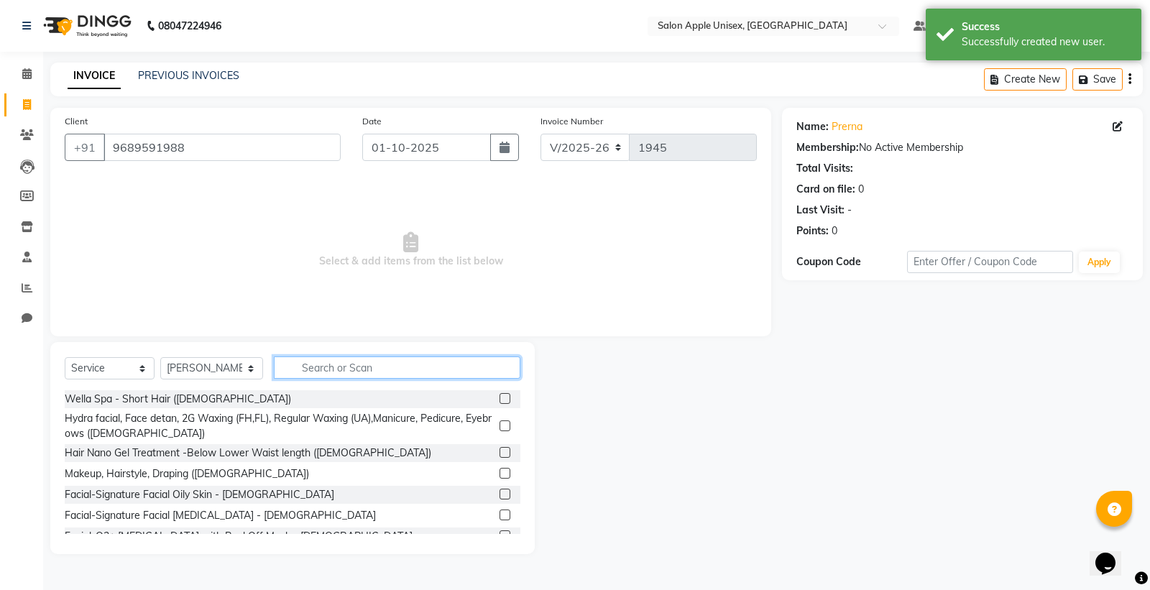
click at [313, 372] on input "text" at bounding box center [397, 367] width 246 height 22
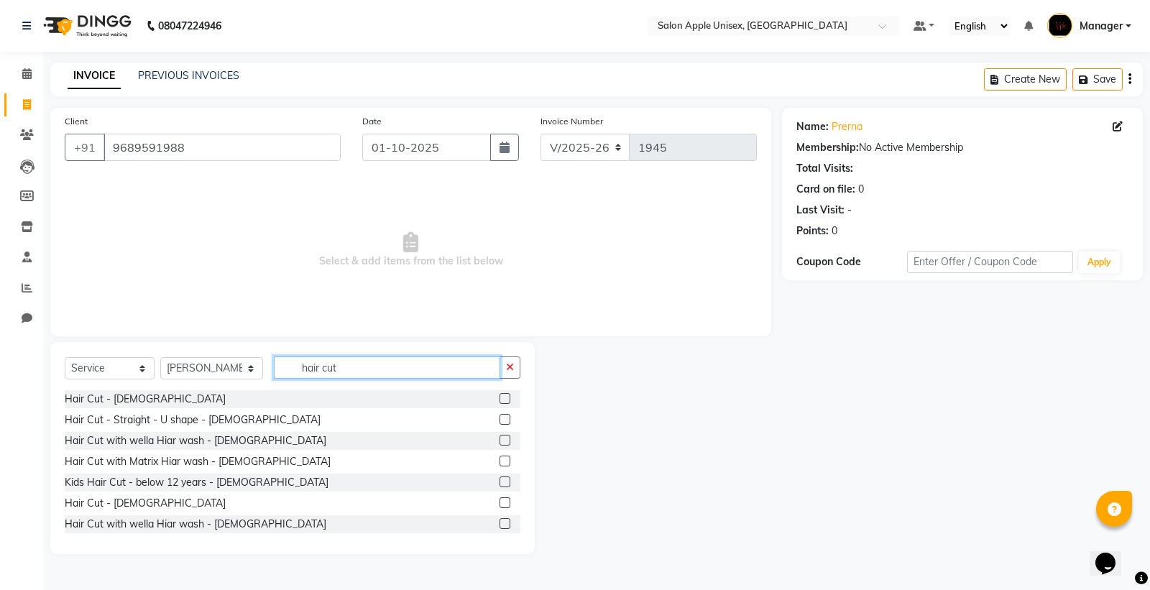
type input "hair cut"
click at [194, 392] on div "Hair Cut - [DEMOGRAPHIC_DATA]" at bounding box center [293, 399] width 456 height 18
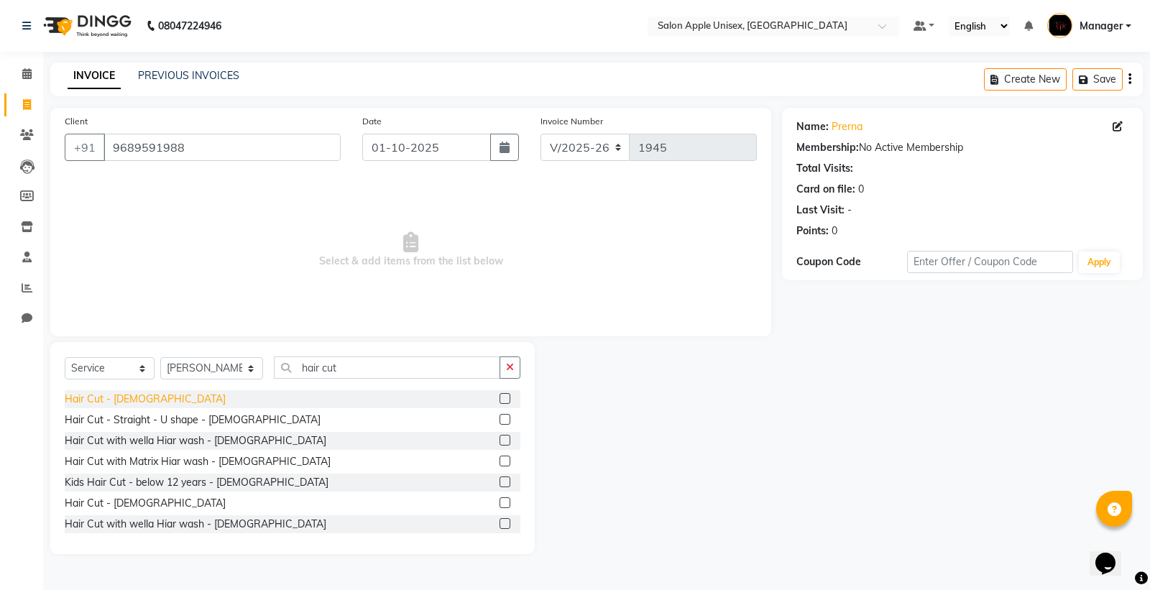
click at [126, 399] on div "Hair Cut - [DEMOGRAPHIC_DATA]" at bounding box center [145, 399] width 161 height 15
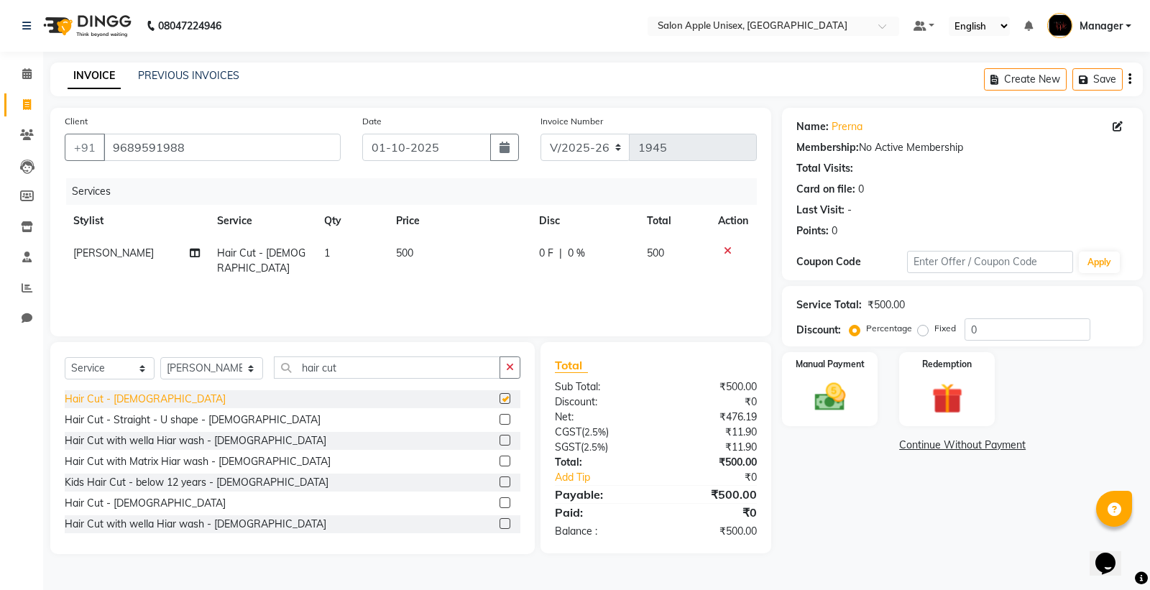
checkbox input "false"
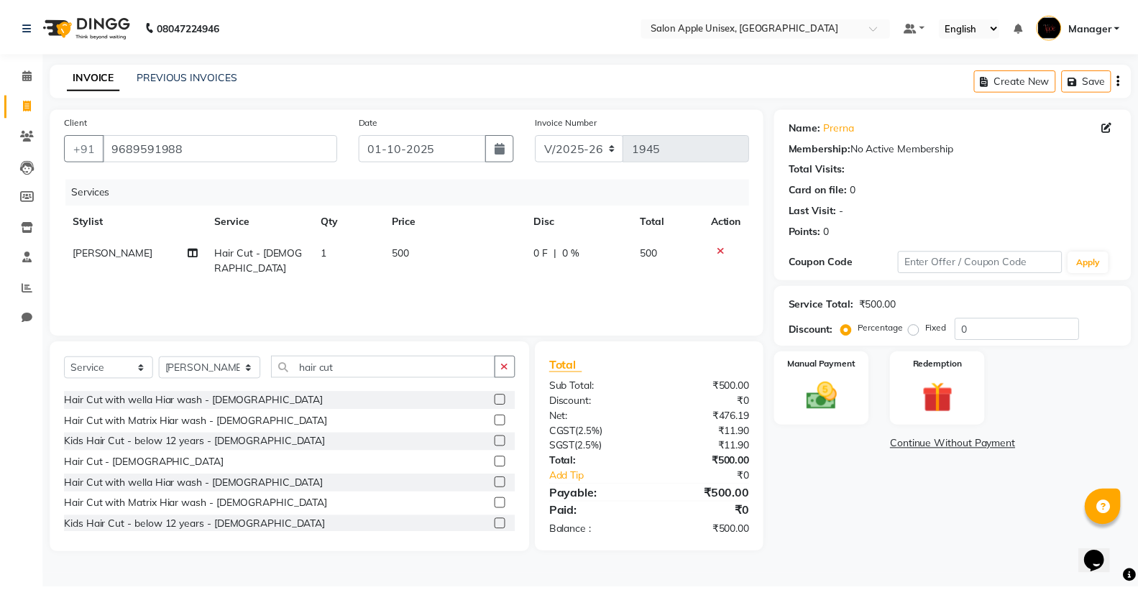
scroll to position [76, 0]
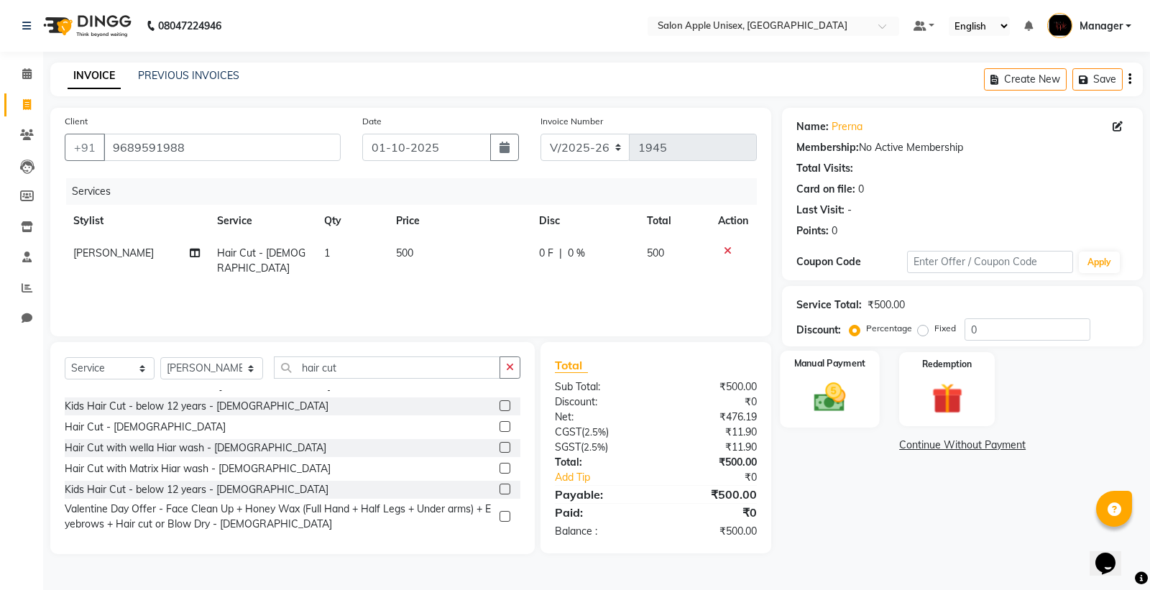
click at [804, 387] on img at bounding box center [830, 397] width 52 height 37
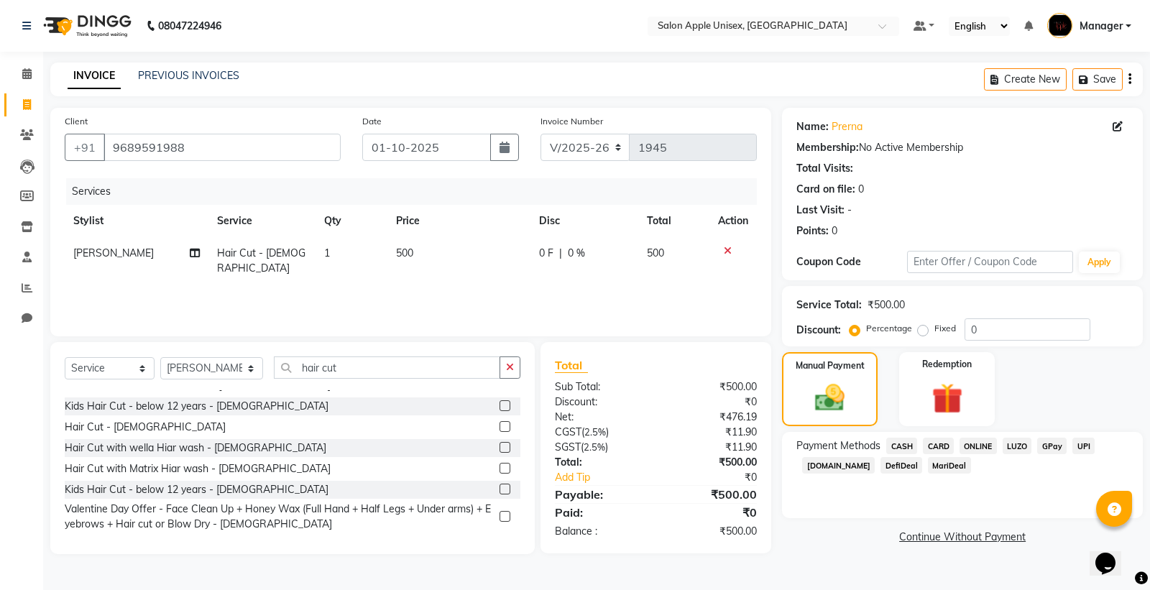
click at [974, 446] on span "ONLINE" at bounding box center [977, 446] width 37 height 17
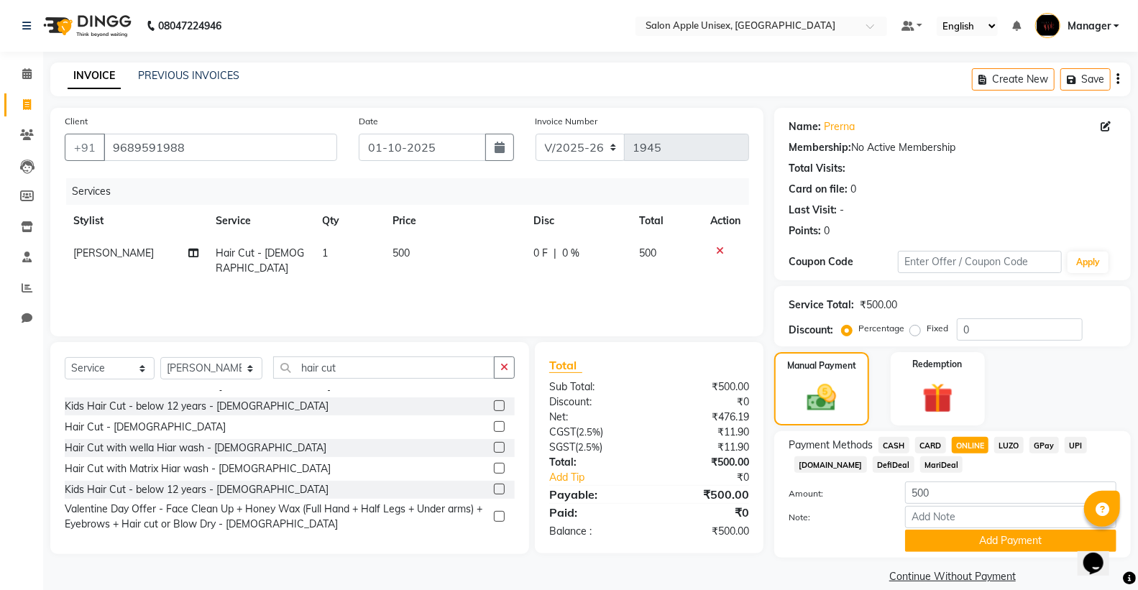
scroll to position [19, 0]
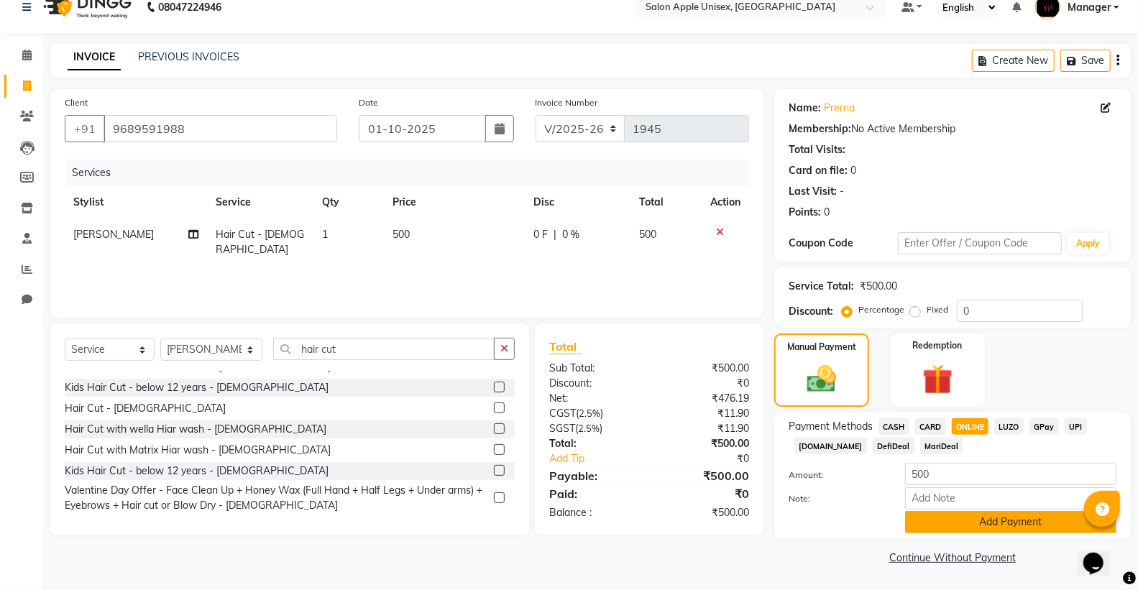
click at [923, 525] on button "Add Payment" at bounding box center [1010, 522] width 211 height 22
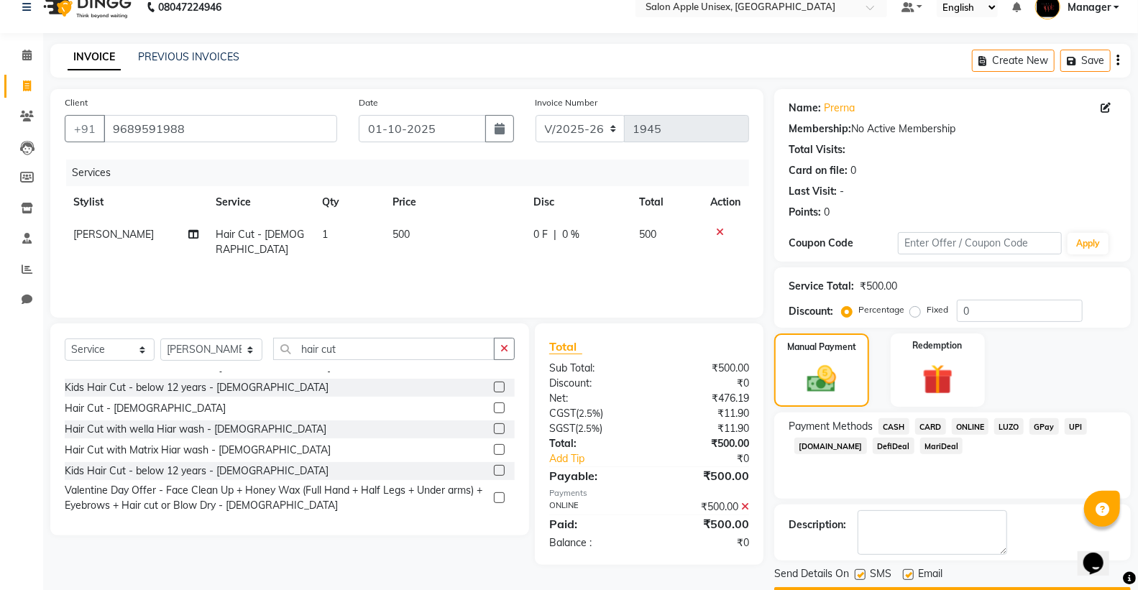
scroll to position [60, 0]
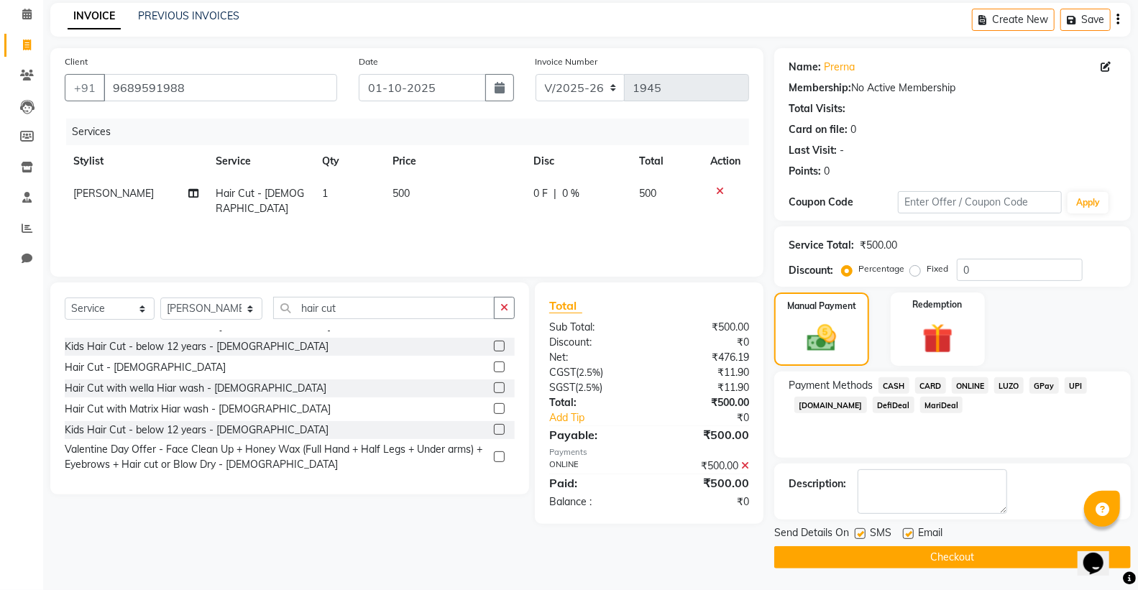
click at [894, 561] on button "Checkout" at bounding box center [952, 557] width 356 height 22
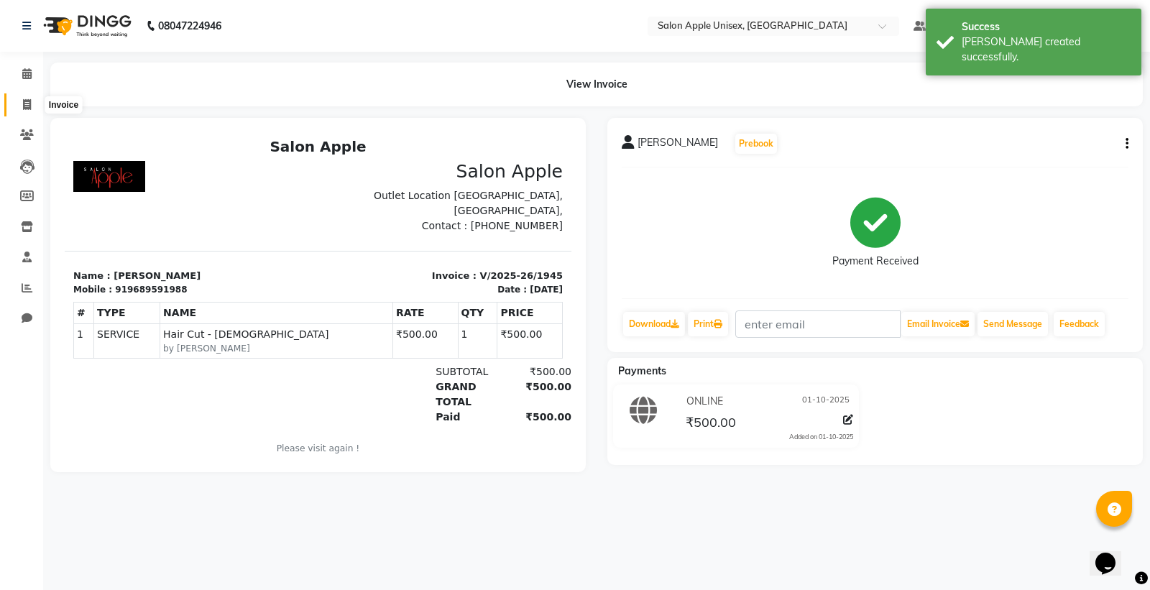
click at [23, 99] on icon at bounding box center [27, 104] width 8 height 11
select select "138"
select select "service"
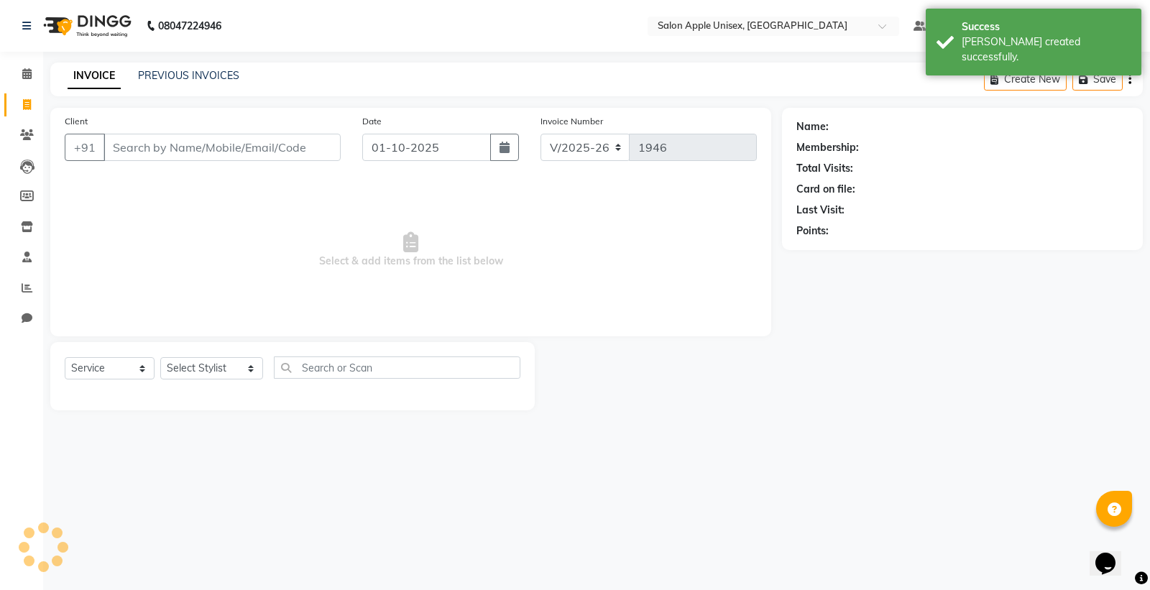
click at [129, 146] on input "Client" at bounding box center [221, 147] width 237 height 27
